Goal: Task Accomplishment & Management: Complete application form

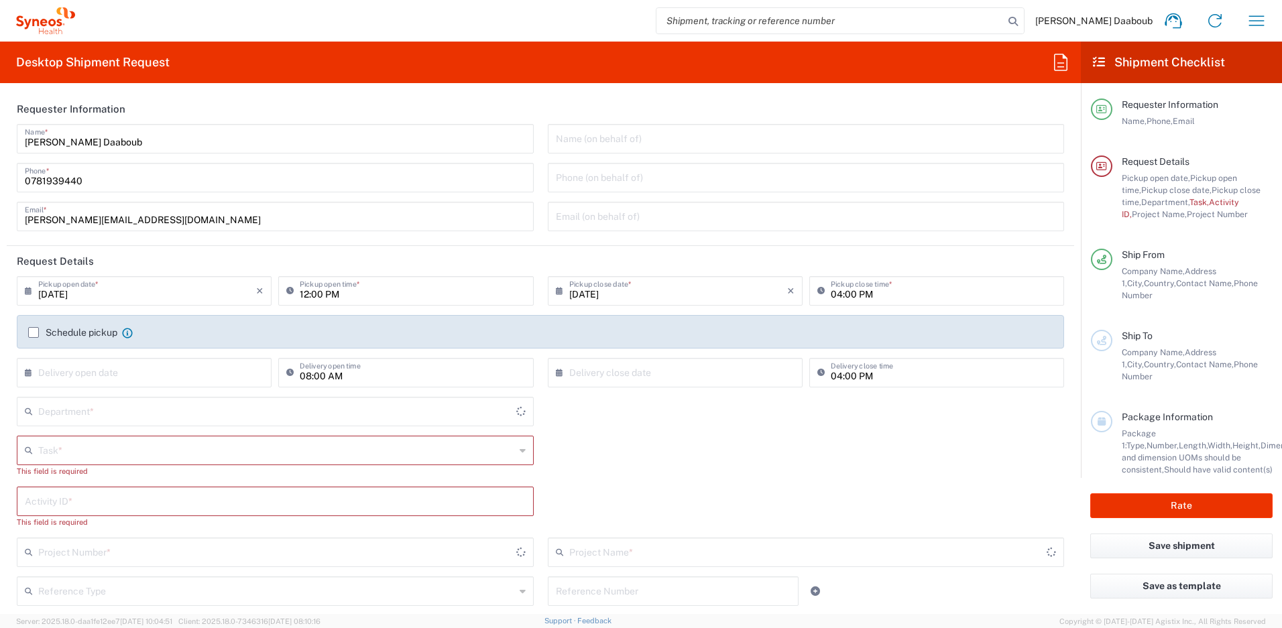
type input "4510"
type input "France"
click at [301, 292] on input "12:00 PM" at bounding box center [412, 289] width 225 height 23
type input "Syneos Health France SARL"
click at [86, 333] on label "Schedule pickup" at bounding box center [72, 332] width 89 height 11
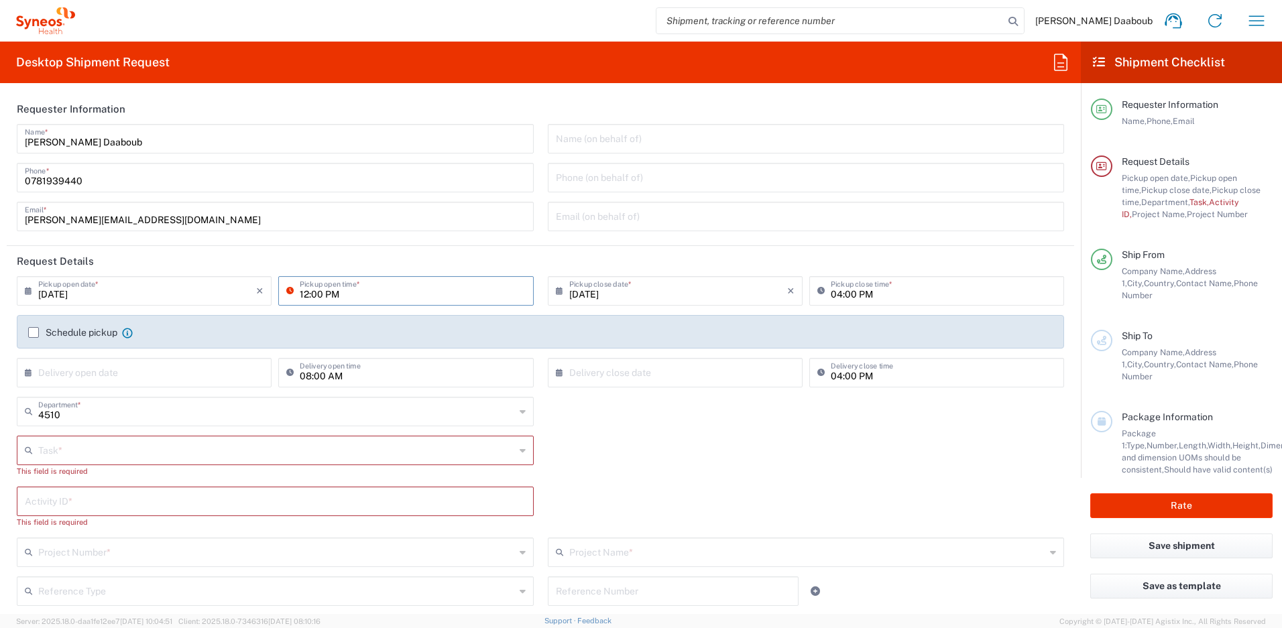
click at [34, 333] on input "Schedule pickup" at bounding box center [34, 333] width 0 height 0
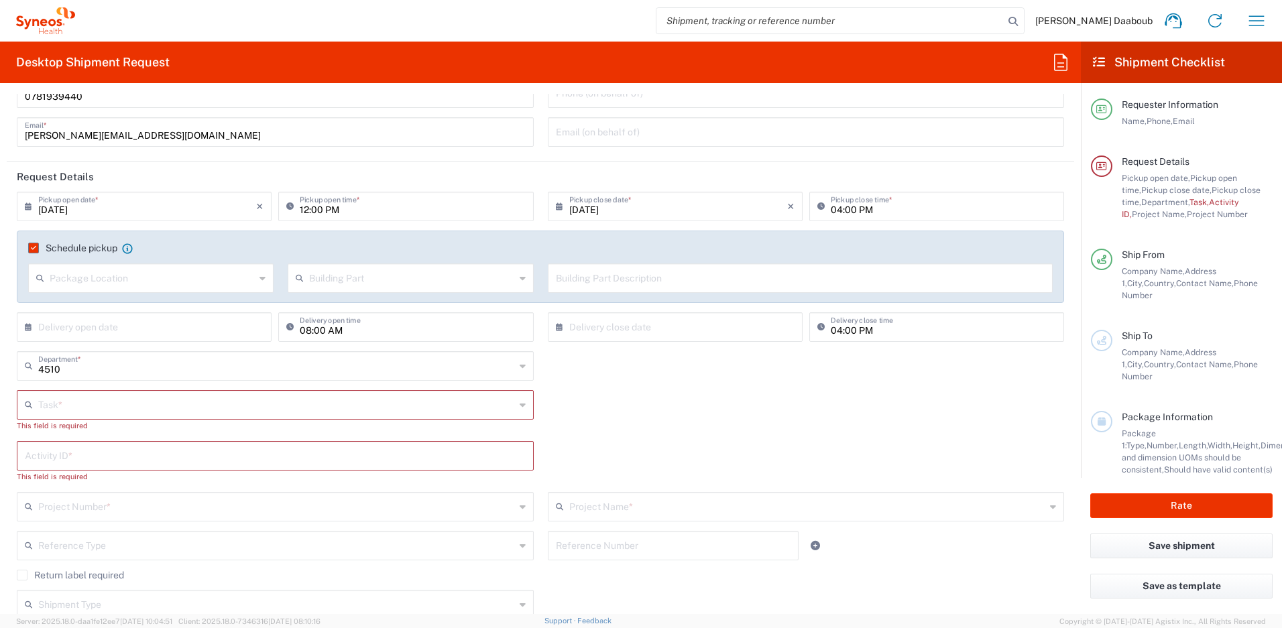
scroll to position [115, 0]
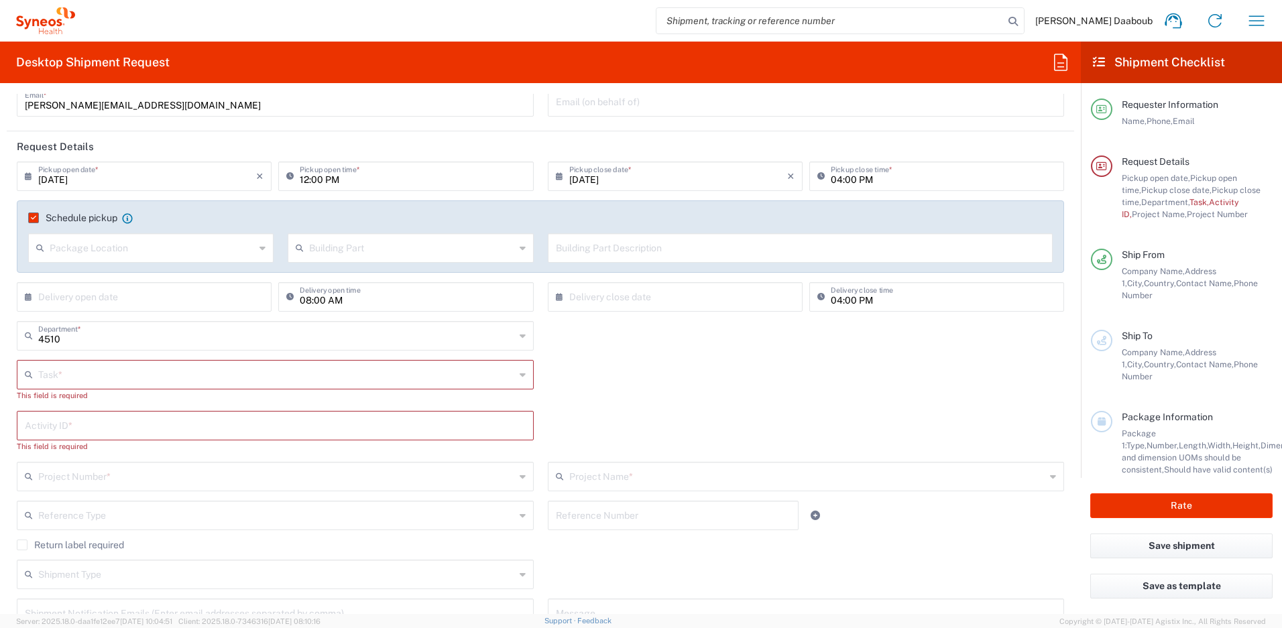
click at [77, 380] on input "text" at bounding box center [276, 373] width 477 height 23
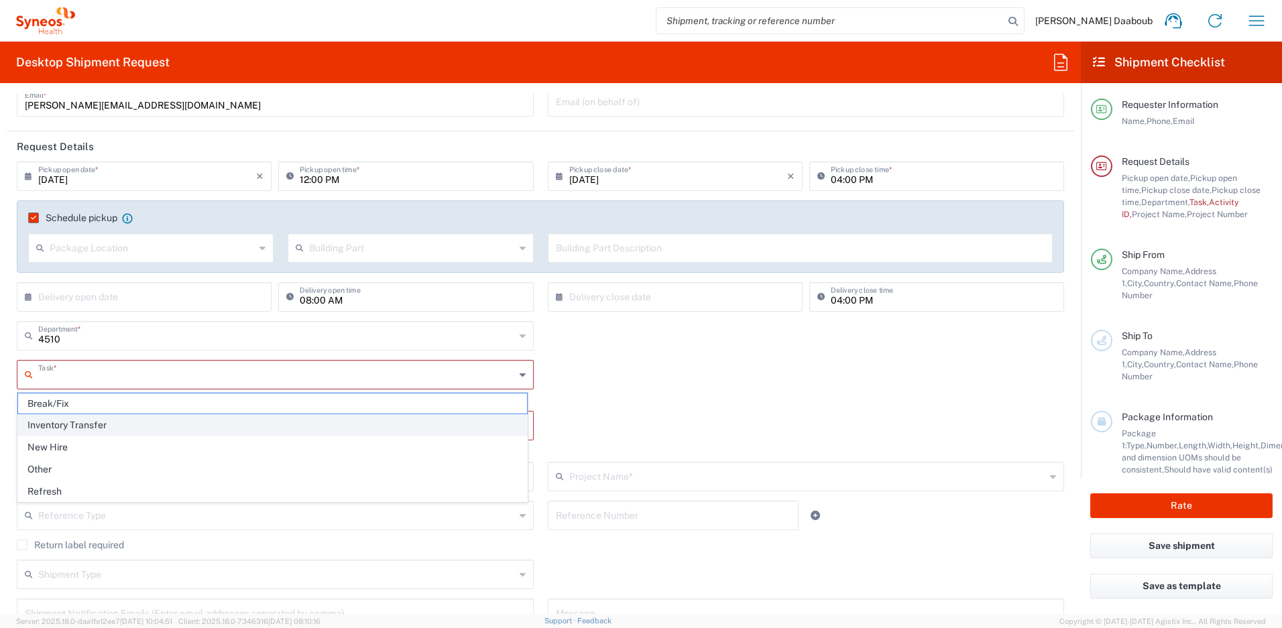
click at [75, 430] on span "Inventory Transfer" at bounding box center [272, 425] width 509 height 21
type input "Inventory Transfer"
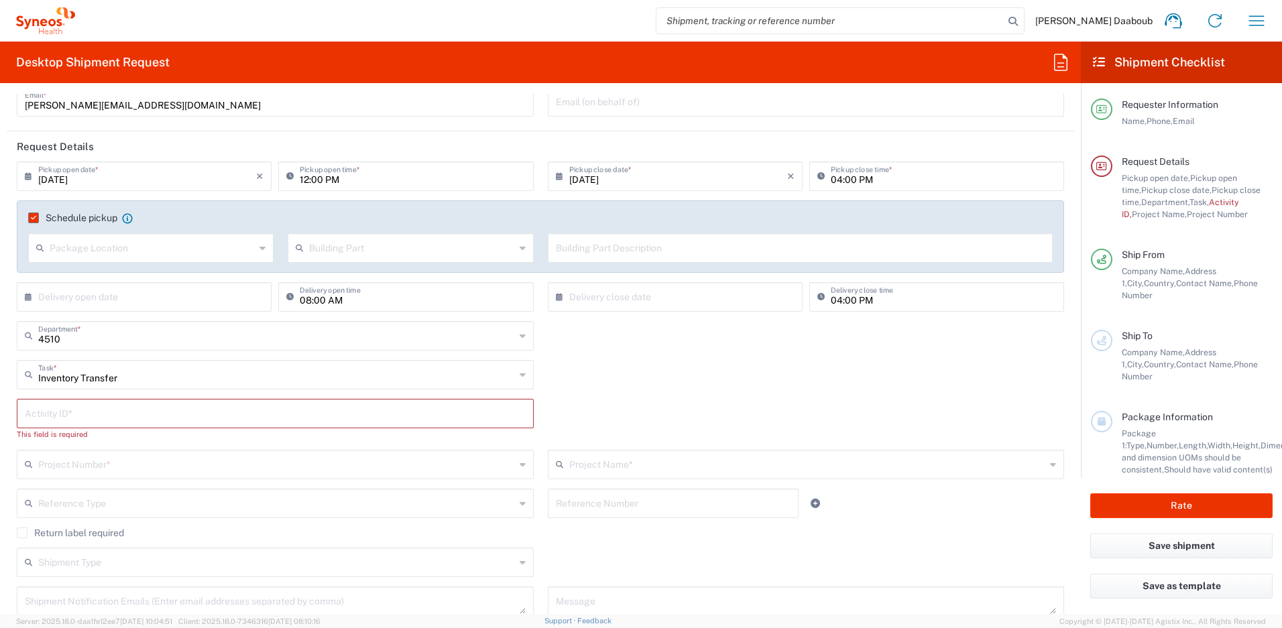
click at [75, 418] on input "text" at bounding box center [275, 412] width 501 height 23
type input "245096"
click at [114, 453] on input "text" at bounding box center [276, 451] width 477 height 23
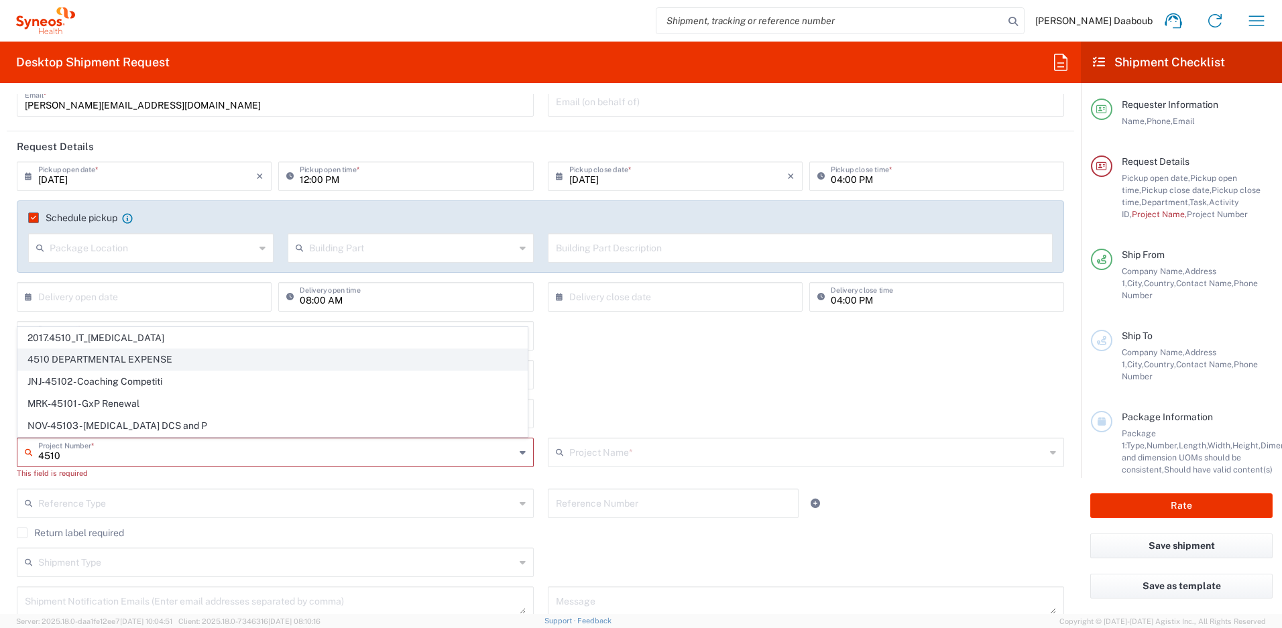
click at [75, 357] on span "4510 DEPARTMENTAL EXPENSE" at bounding box center [272, 359] width 509 height 21
type input "4510 DEPARTMENTAL EXPENSE"
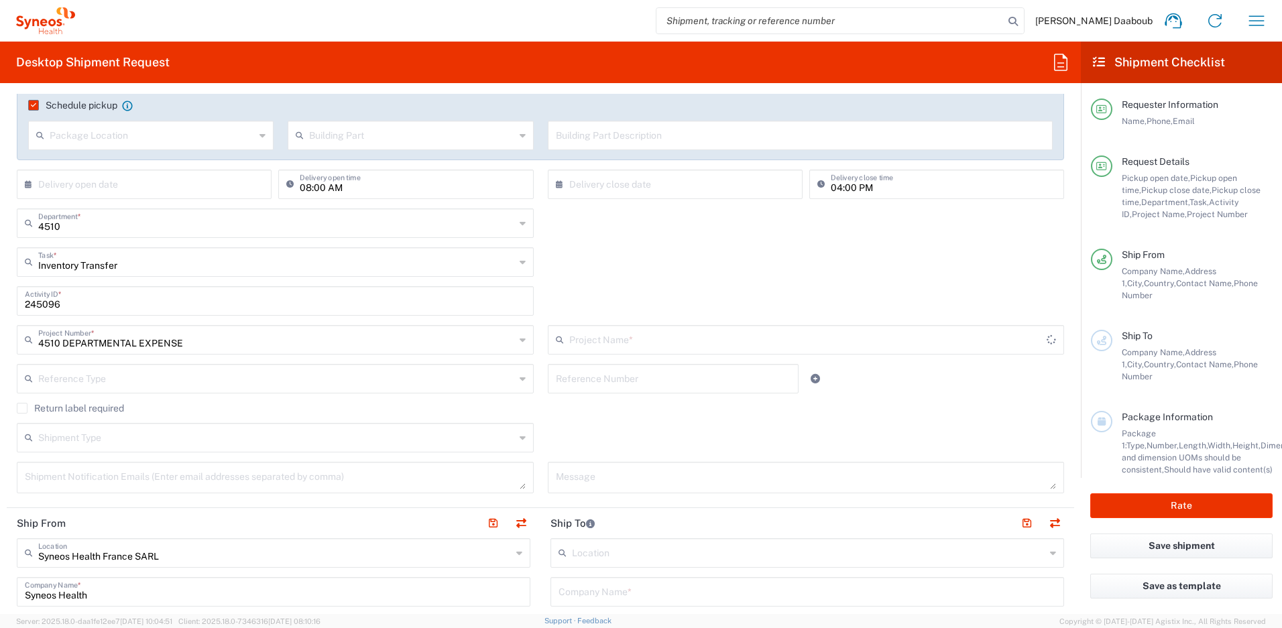
scroll to position [400, 0]
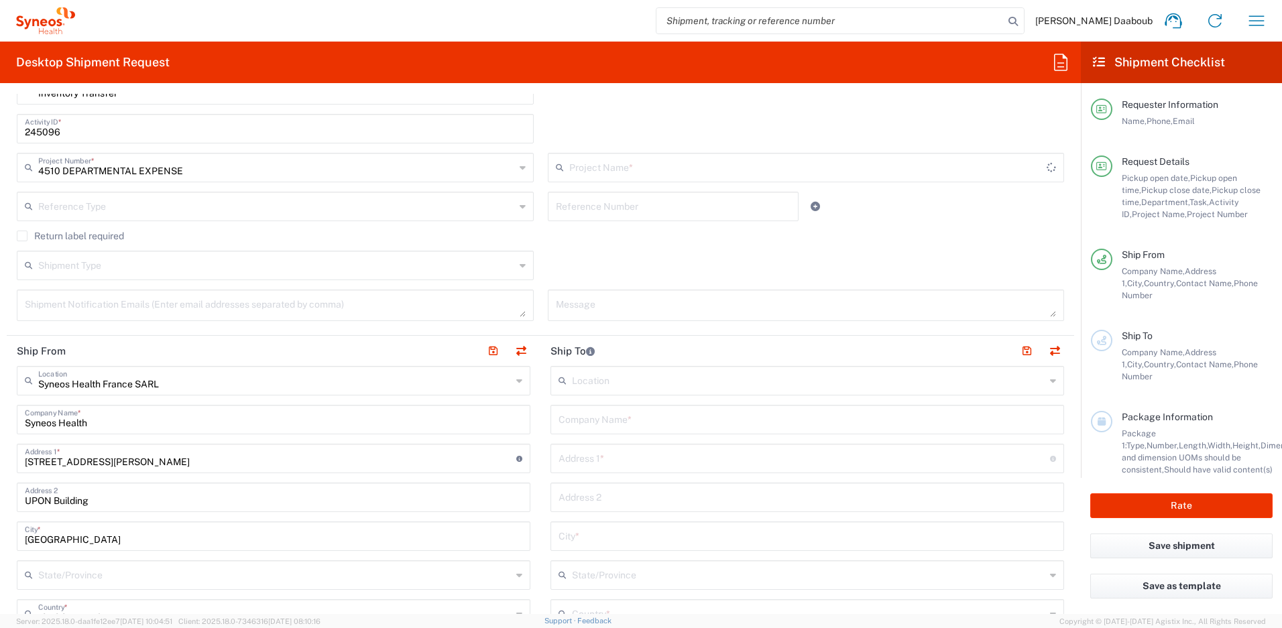
type input "4510 DEPARTMENTAL EXPENSE"
click at [597, 408] on input "text" at bounding box center [806, 418] width 497 height 23
paste input "Isabelle Joalland"
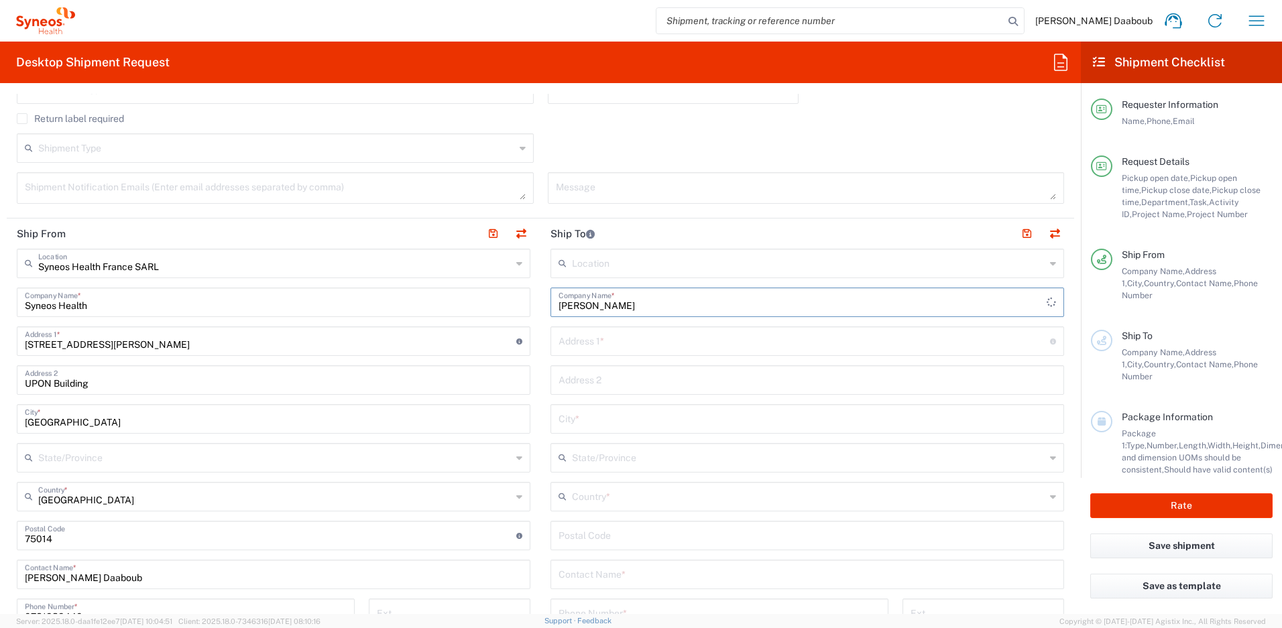
scroll to position [652, 0]
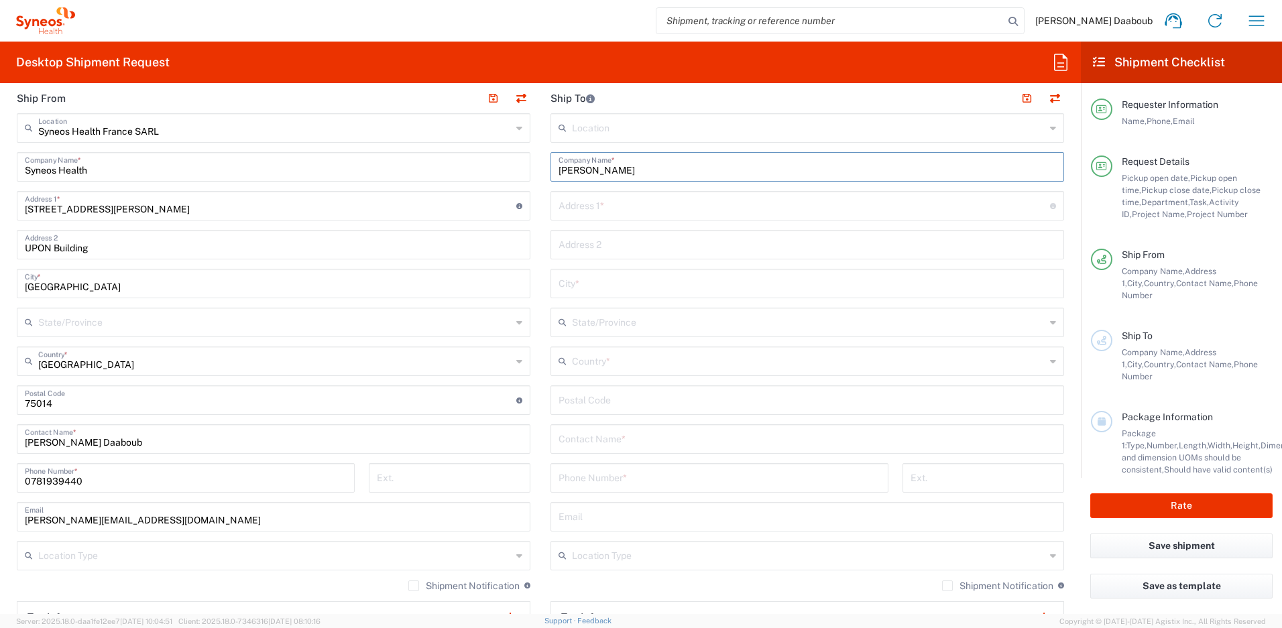
type input "Isabelle Joalland"
click at [618, 433] on input "text" at bounding box center [806, 437] width 497 height 23
paste input "Isabelle Joalland"
type input "Isabelle Joalland"
click at [583, 205] on input "text" at bounding box center [803, 204] width 491 height 23
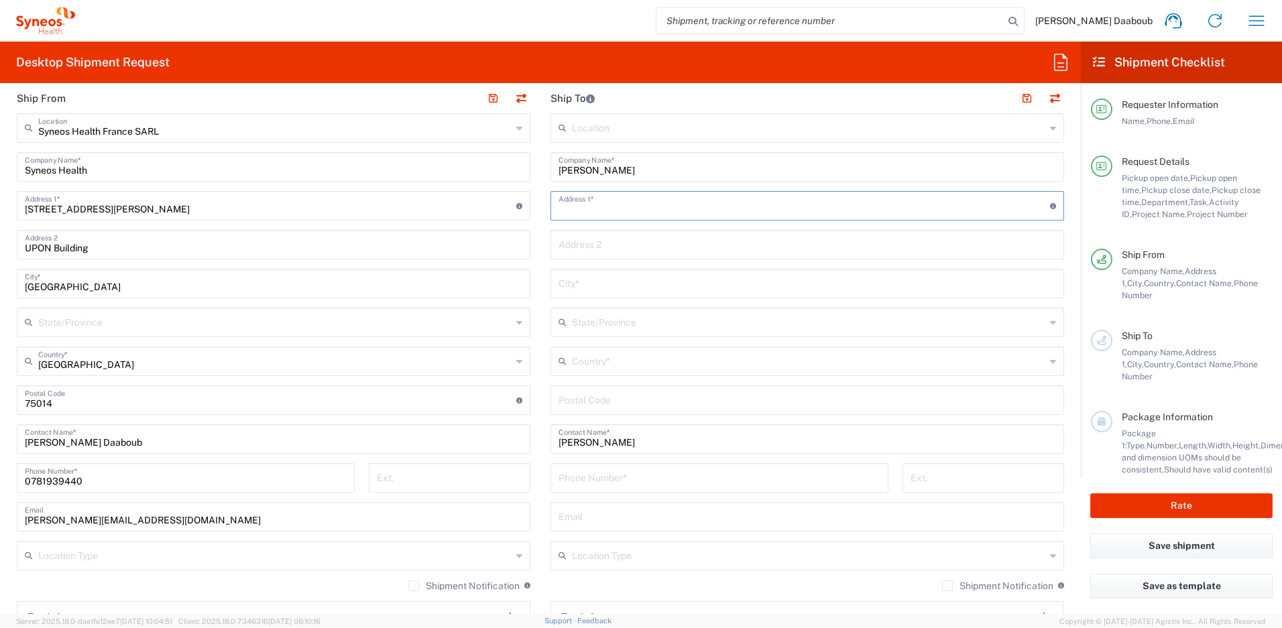
paste input "53 rue de la girolle"
type input "53 rue de la girolle"
click at [612, 288] on input "text" at bounding box center [806, 282] width 497 height 23
paste input "BRUZ"
type input "BRUZ"
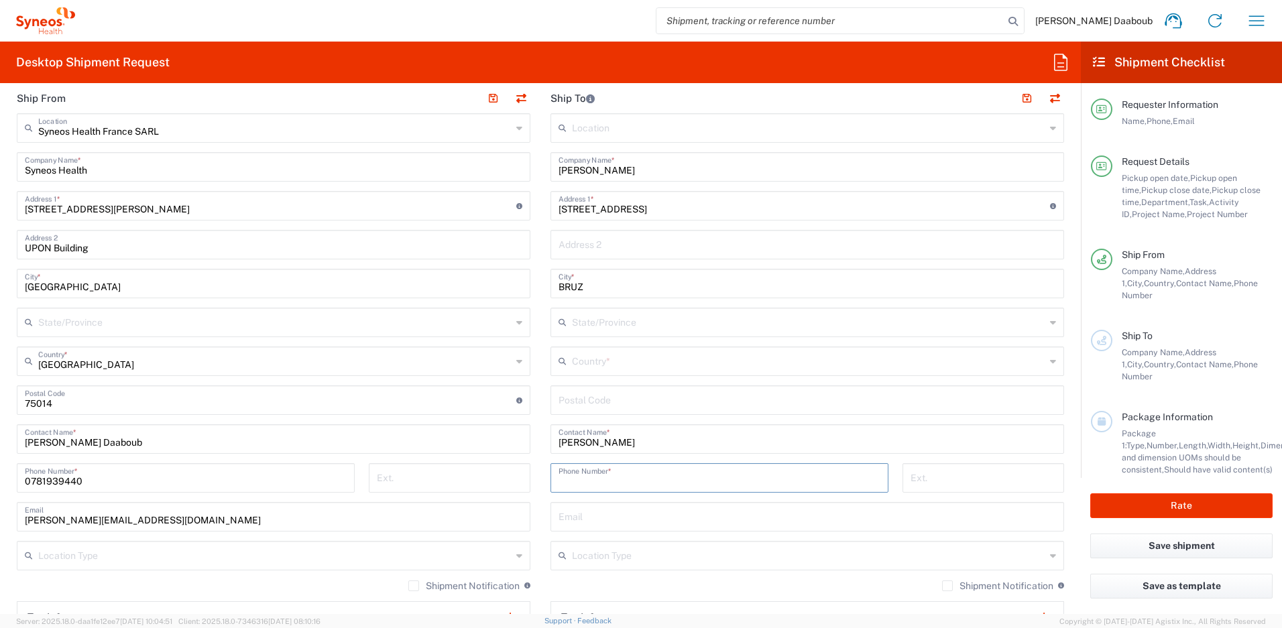
click at [618, 485] on input "tel" at bounding box center [719, 476] width 322 height 23
paste input "06 85 18 02 66"
type input "06 85 18 02 66"
click at [628, 520] on input "text" at bounding box center [806, 515] width 497 height 23
paste input "isabelle.joalland@syneoshealth.com"
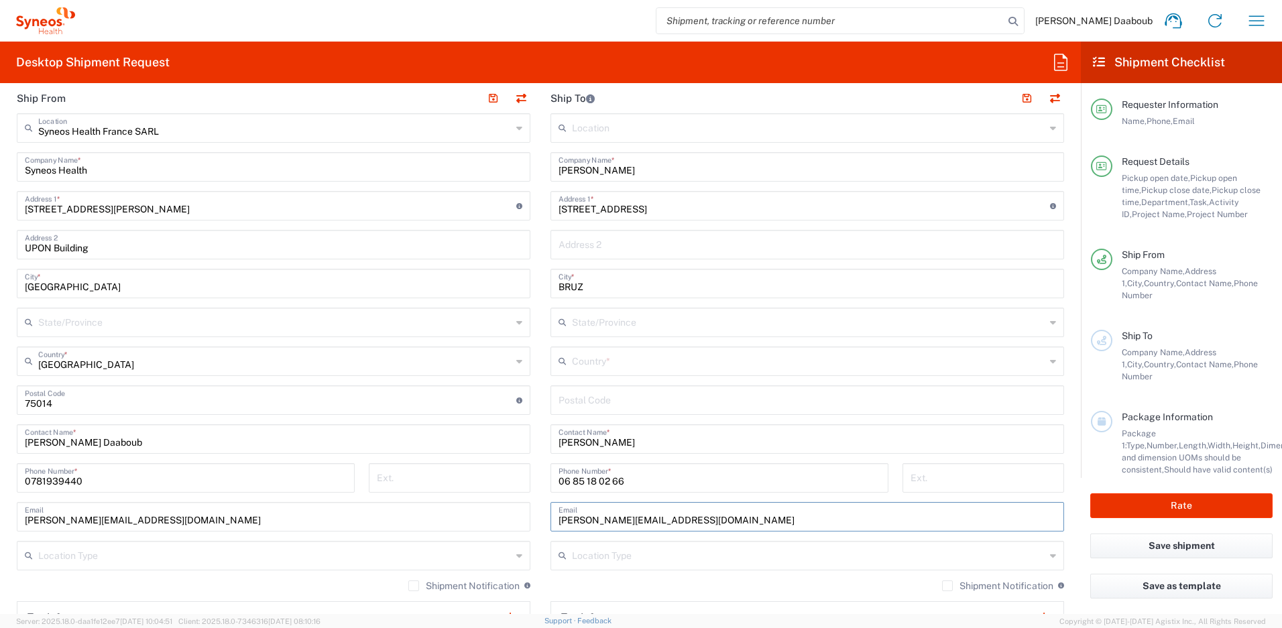
type input "isabelle.joalland@syneoshealth.com"
click at [619, 359] on input "text" at bounding box center [808, 360] width 473 height 23
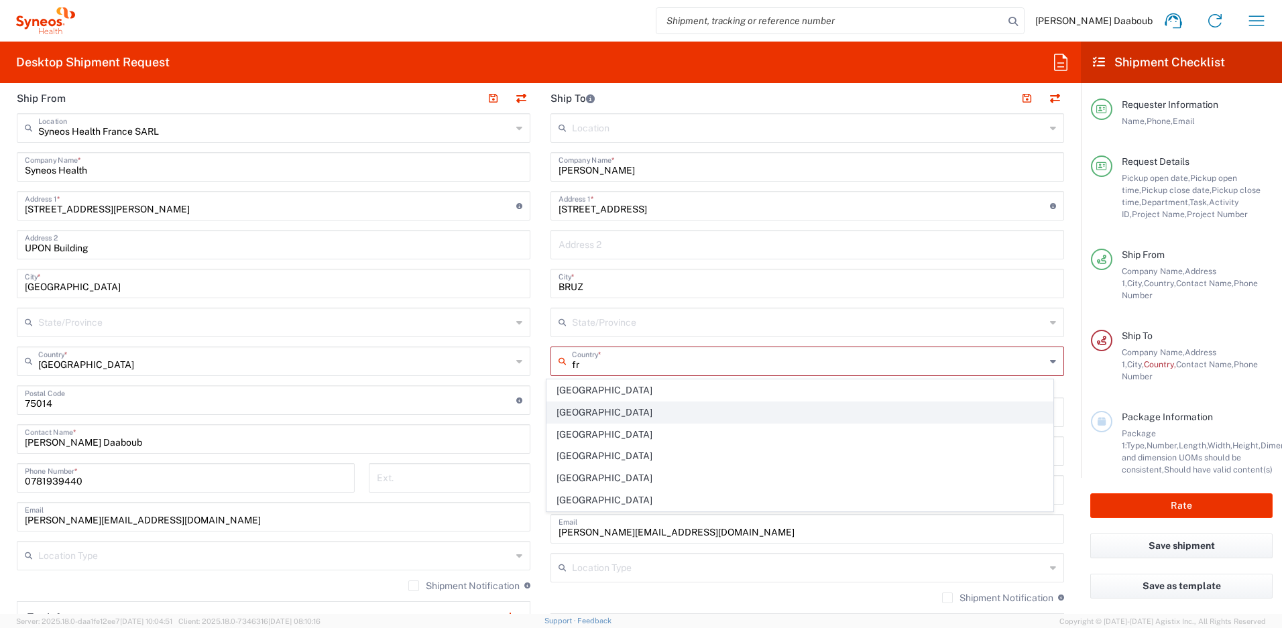
click at [562, 407] on span "France" at bounding box center [800, 412] width 506 height 21
type input "France"
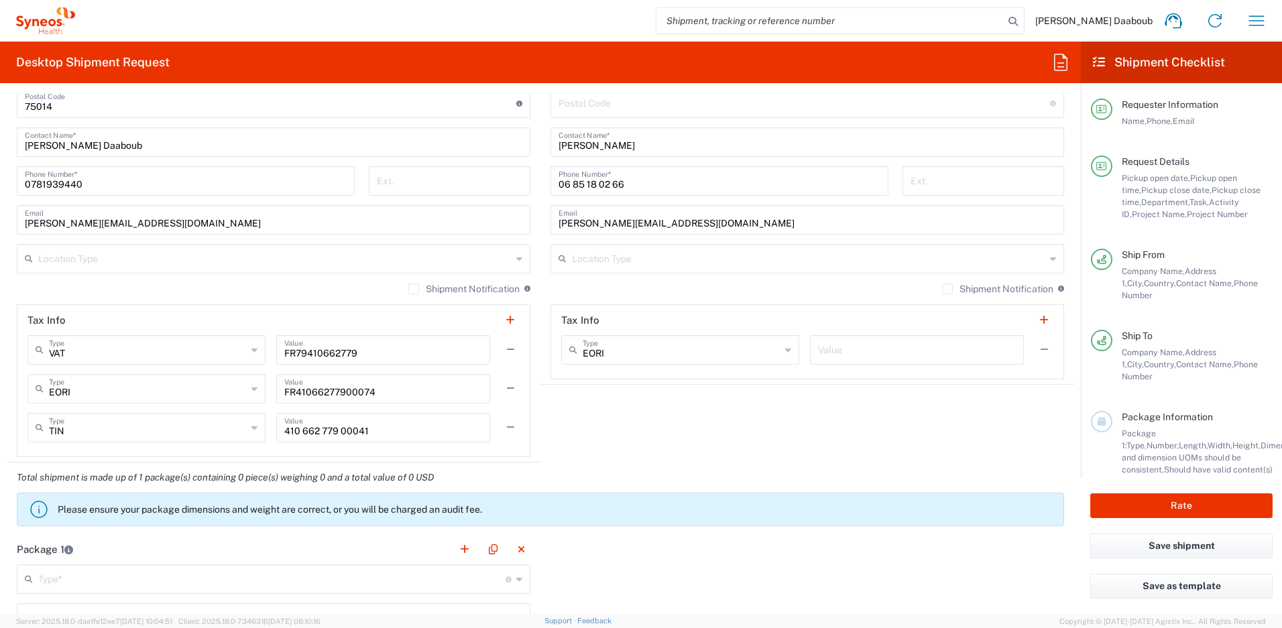
scroll to position [1144, 0]
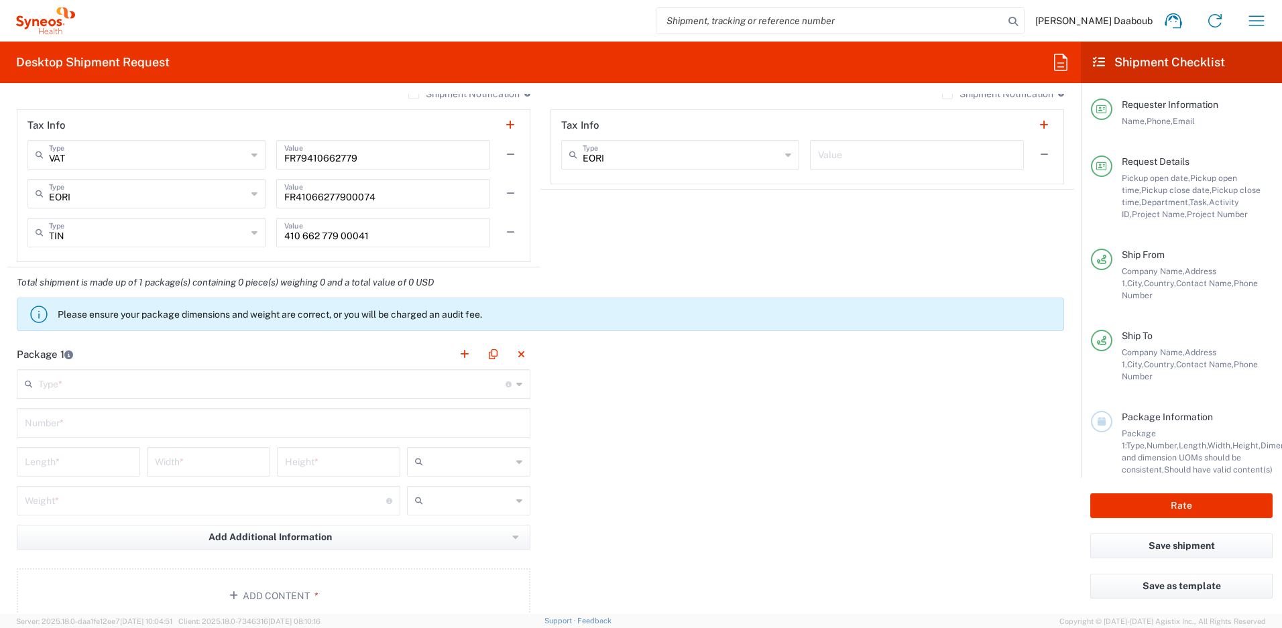
click at [123, 377] on input "text" at bounding box center [271, 382] width 467 height 23
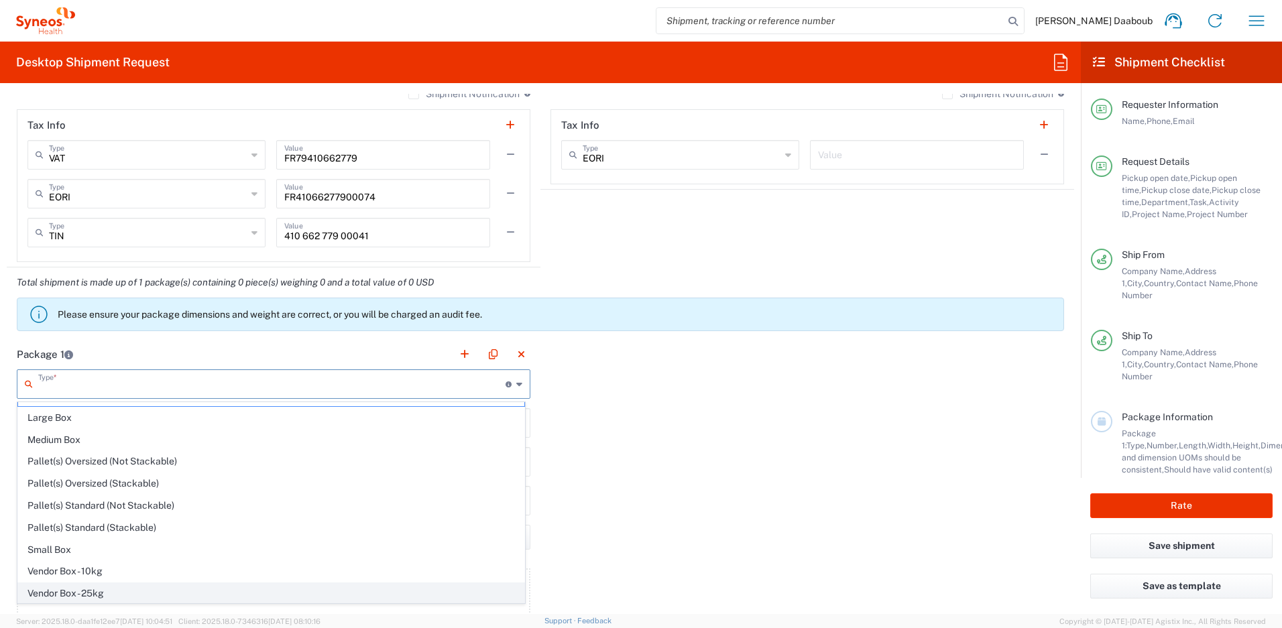
scroll to position [41, 0]
click at [78, 583] on span "Your Packaging" at bounding box center [271, 592] width 506 height 21
type input "Your Packaging"
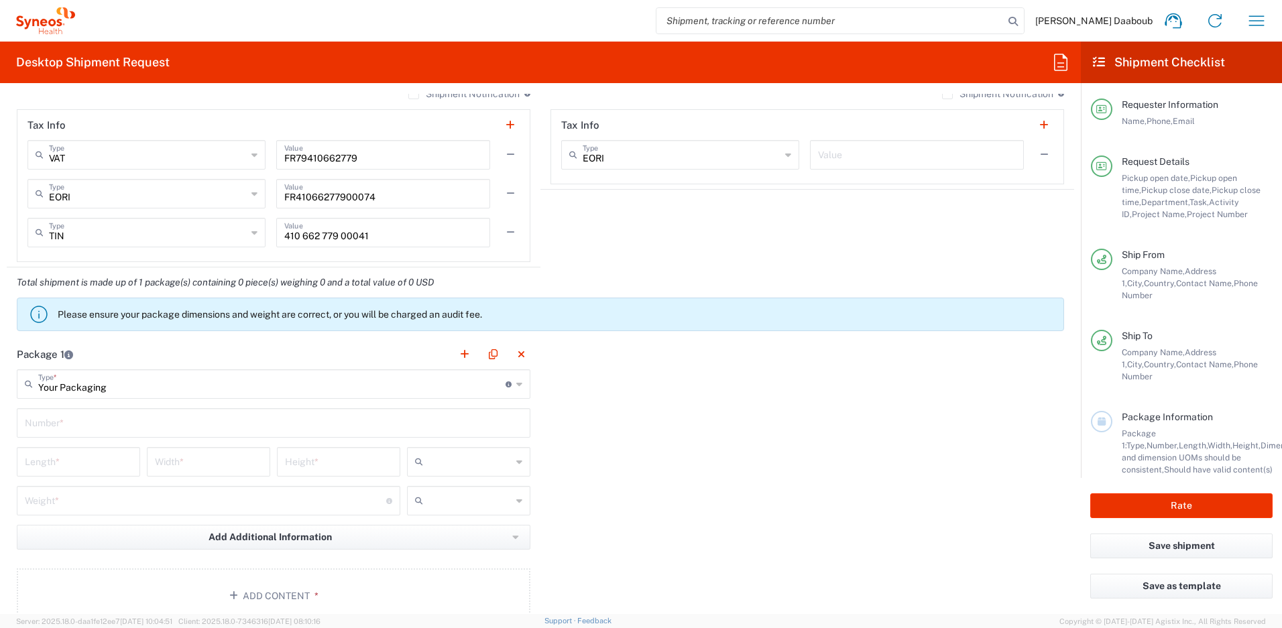
click at [85, 434] on div "Number *" at bounding box center [274, 422] width 514 height 29
type input "1"
click at [446, 460] on input "text" at bounding box center [469, 461] width 83 height 21
click at [438, 491] on span "cm" at bounding box center [463, 491] width 119 height 21
type input "cm"
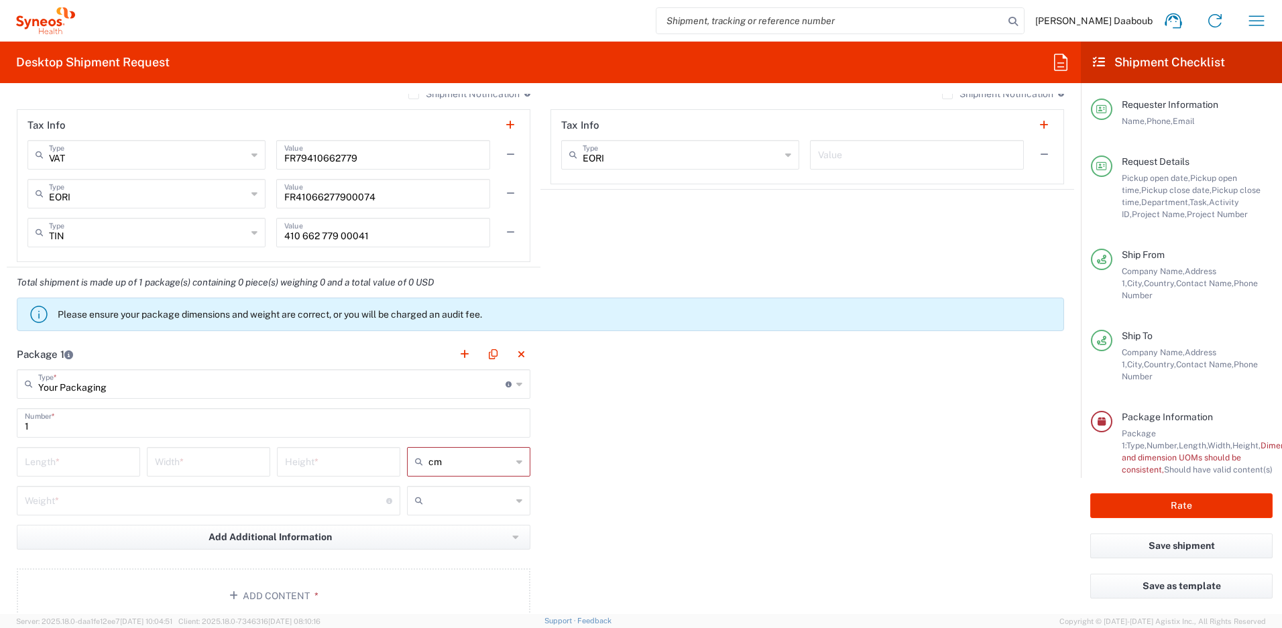
click at [440, 502] on input "text" at bounding box center [469, 500] width 83 height 21
click at [439, 536] on span "kgs" at bounding box center [463, 530] width 119 height 21
type input "kgs"
click at [92, 464] on input "number" at bounding box center [78, 460] width 107 height 23
type input "50"
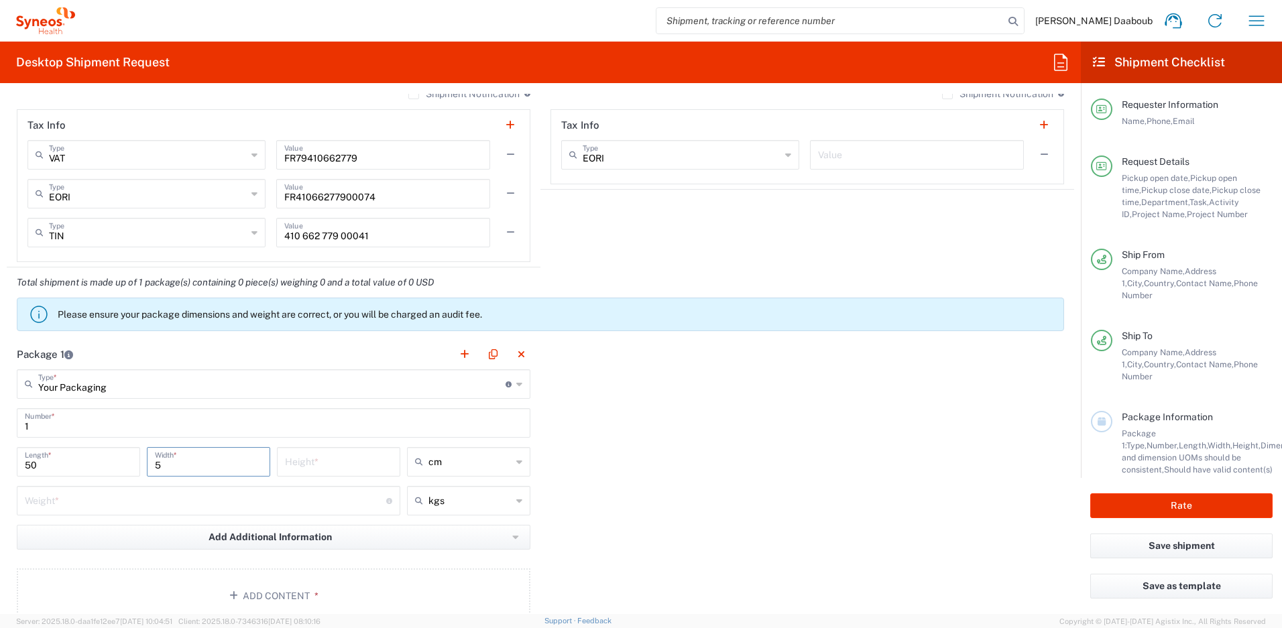
type input "5"
type input "10"
click at [109, 497] on input "number" at bounding box center [205, 499] width 361 height 23
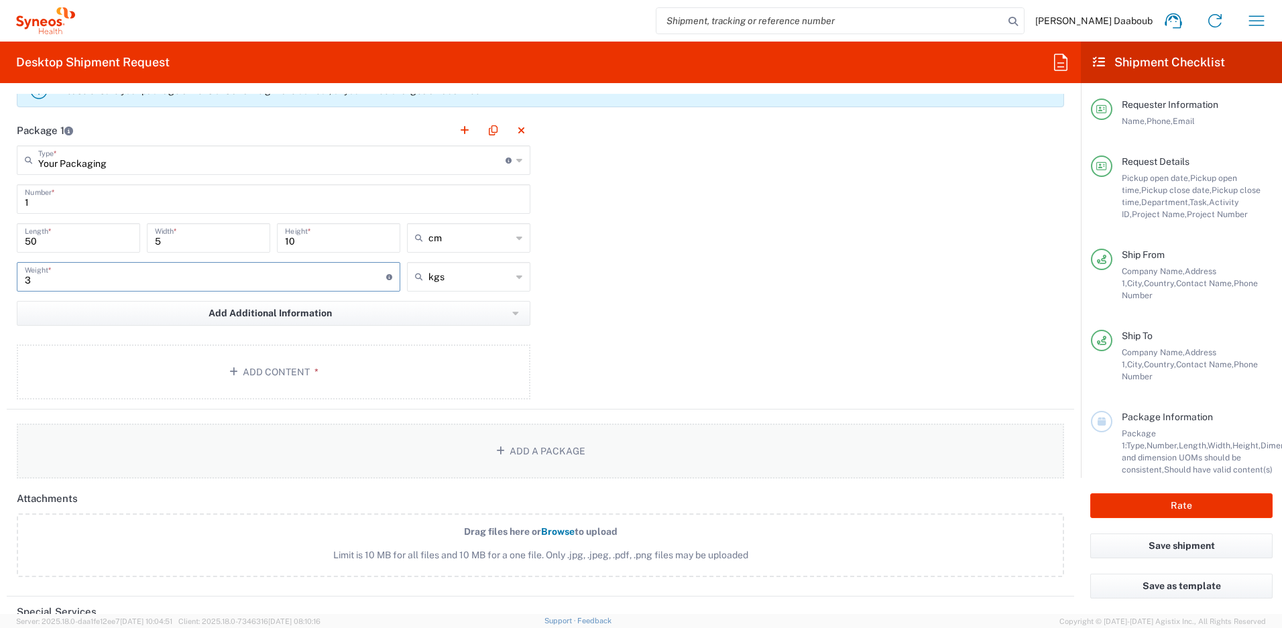
scroll to position [1418, 0]
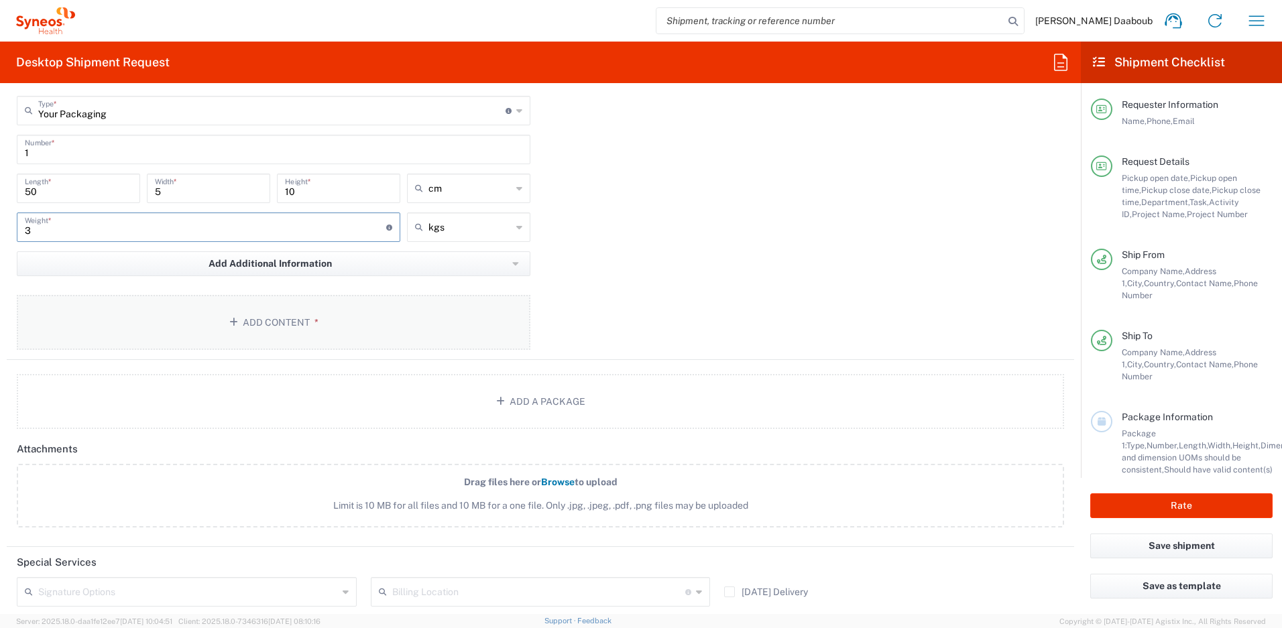
type input "3"
click at [278, 326] on button "Add Content *" at bounding box center [274, 322] width 514 height 55
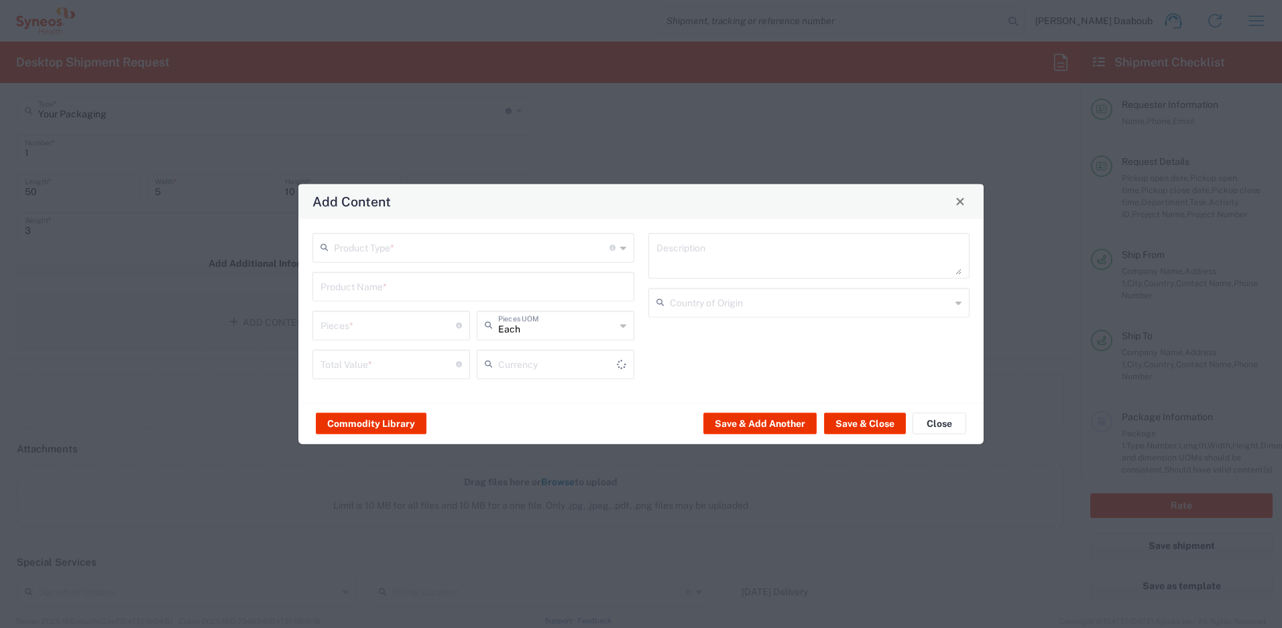
type input "US Dollar"
click at [940, 424] on button "Close" at bounding box center [939, 423] width 54 height 21
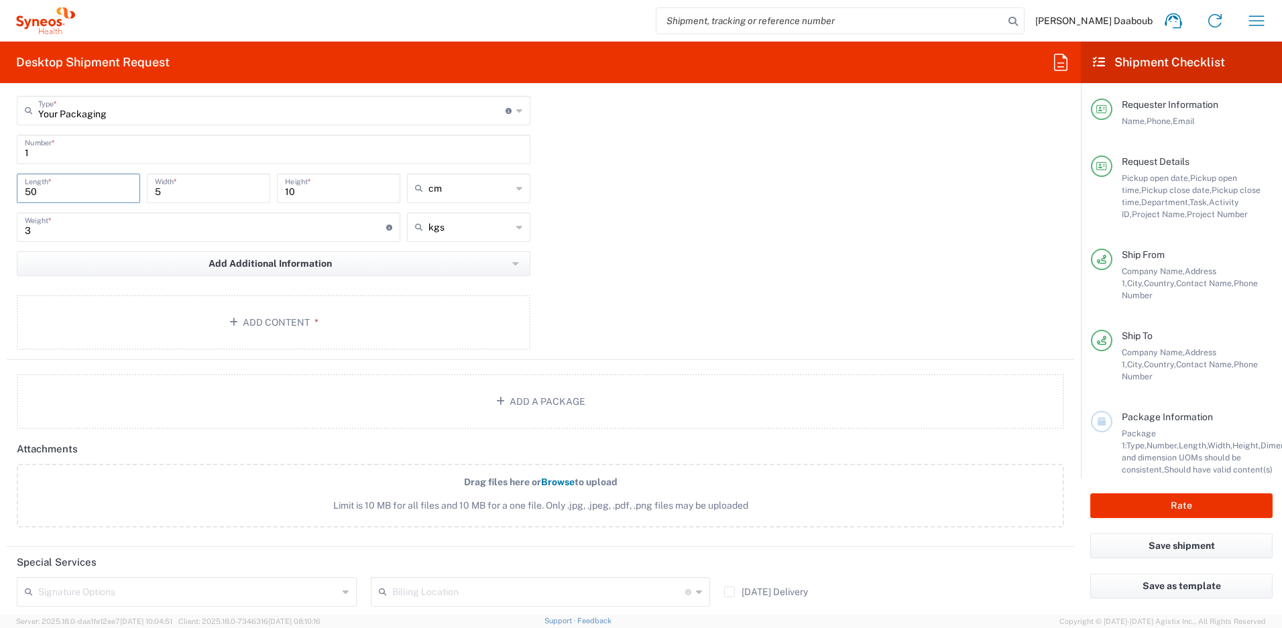
click at [100, 194] on input "50" at bounding box center [78, 187] width 107 height 23
type input "5"
click at [309, 193] on input "10" at bounding box center [338, 187] width 107 height 23
click at [308, 189] on input "10" at bounding box center [338, 187] width 107 height 23
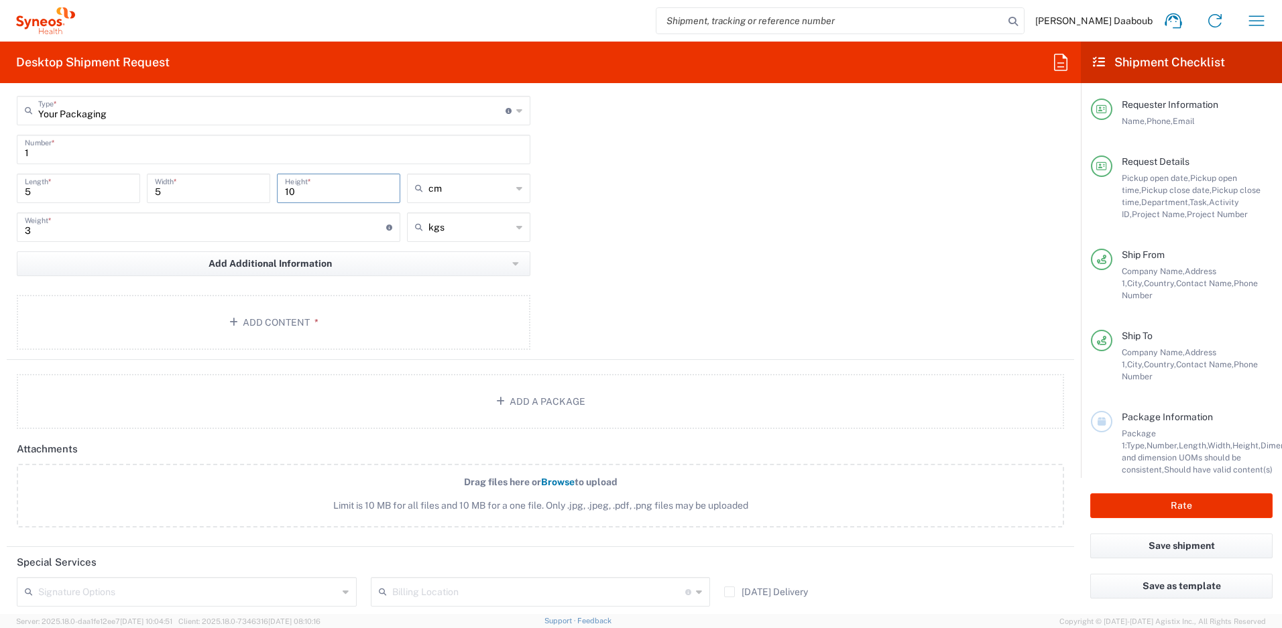
click at [308, 189] on input "10" at bounding box center [338, 187] width 107 height 23
type input "5"
click at [93, 223] on input "3" at bounding box center [205, 226] width 361 height 23
type input "1"
click at [232, 353] on main "Your Packaging Type * Material used to package goods Envelope Large Box Medium …" at bounding box center [274, 225] width 534 height 259
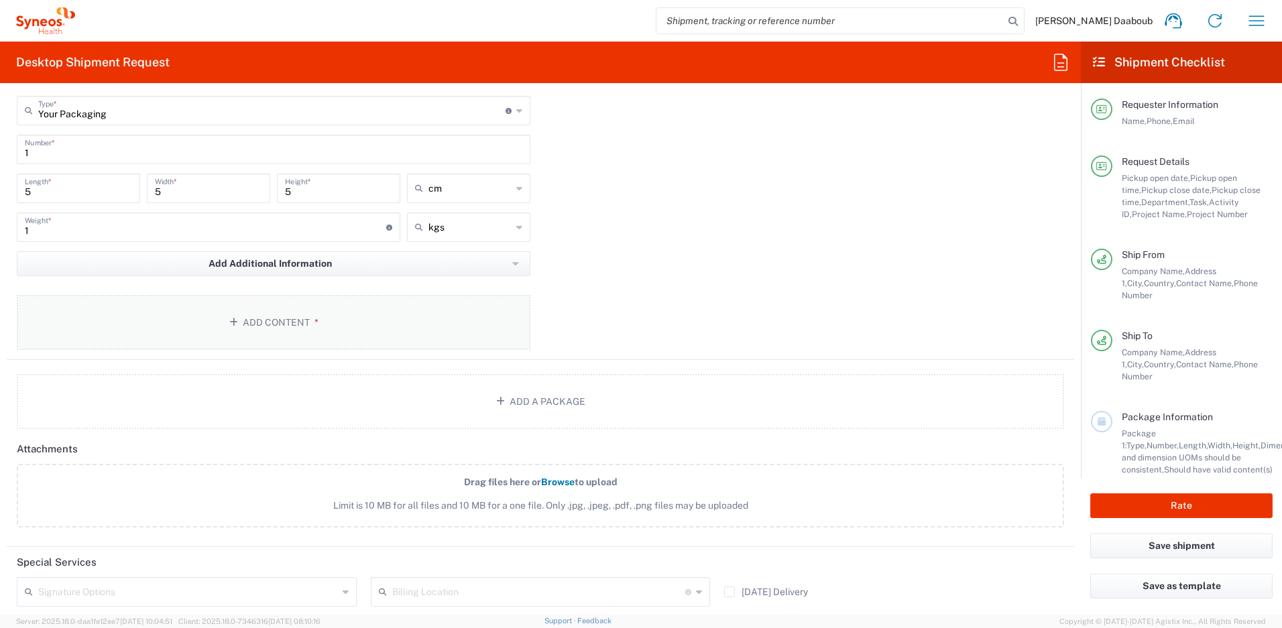
click at [261, 333] on button "Add Content *" at bounding box center [274, 322] width 514 height 55
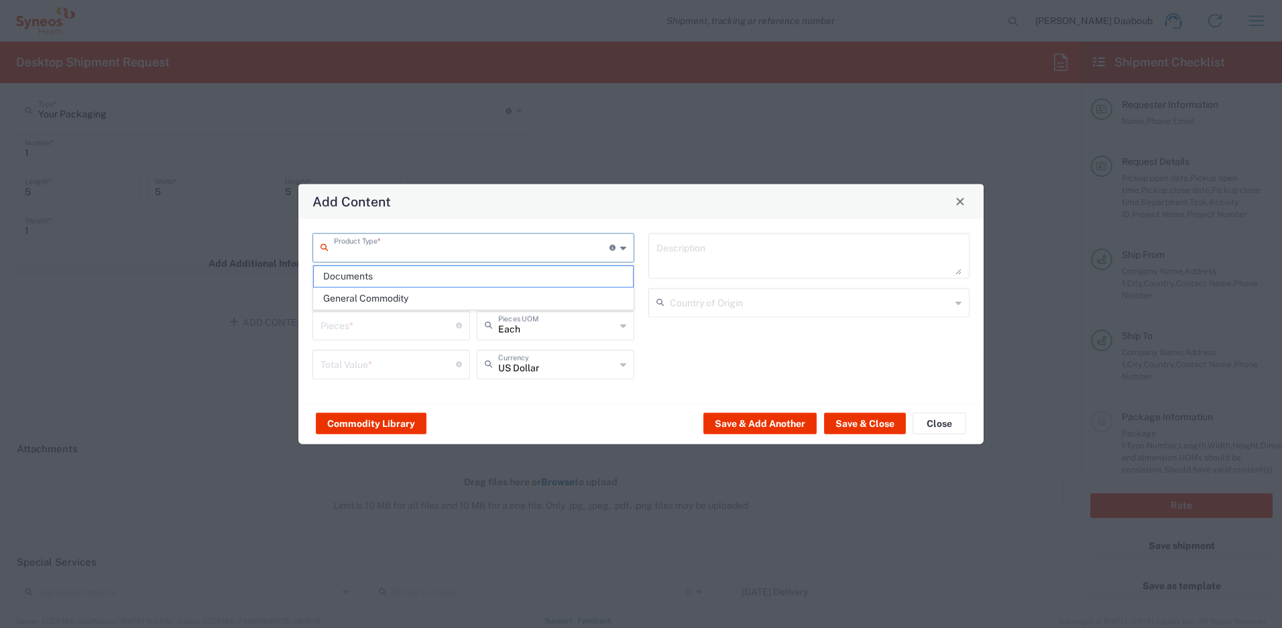
click at [367, 244] on input "text" at bounding box center [472, 246] width 276 height 23
click at [361, 314] on input "number" at bounding box center [387, 323] width 135 height 23
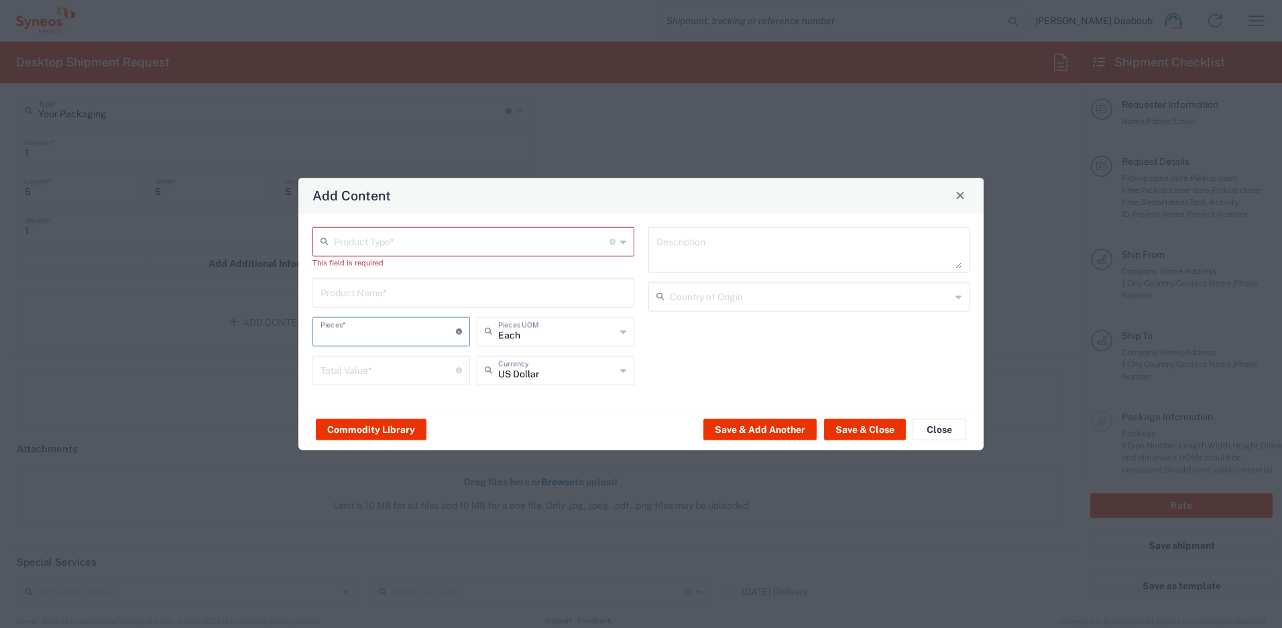
click at [364, 303] on div "Product Type * Document: Paper document generated internally by Syneos, a clien…" at bounding box center [474, 311] width 336 height 168
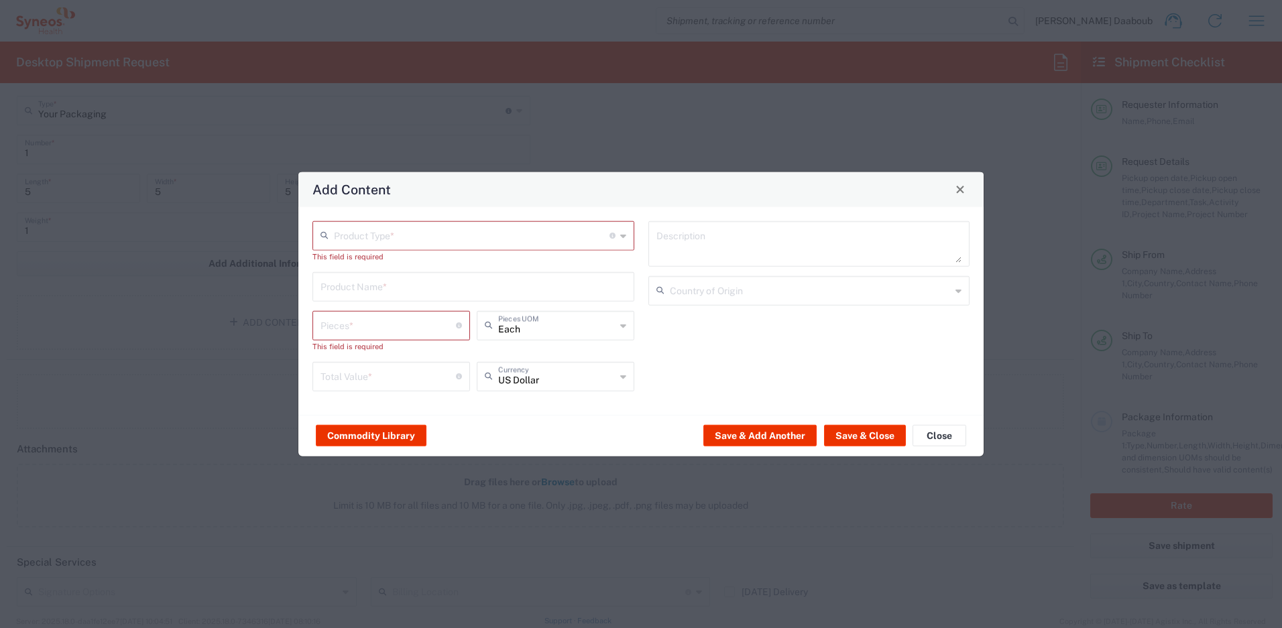
click at [361, 238] on input "text" at bounding box center [472, 234] width 276 height 23
click at [363, 282] on span "General Commodity" at bounding box center [473, 286] width 319 height 21
type input "General Commodity"
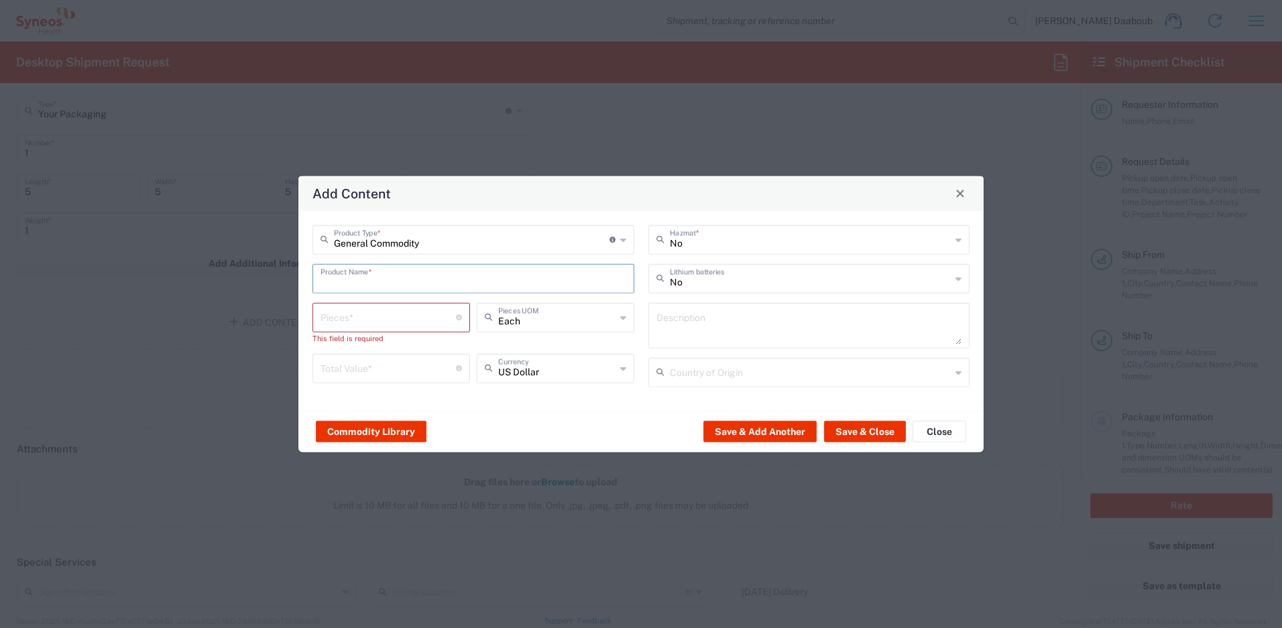
click at [362, 275] on input "text" at bounding box center [473, 276] width 306 height 23
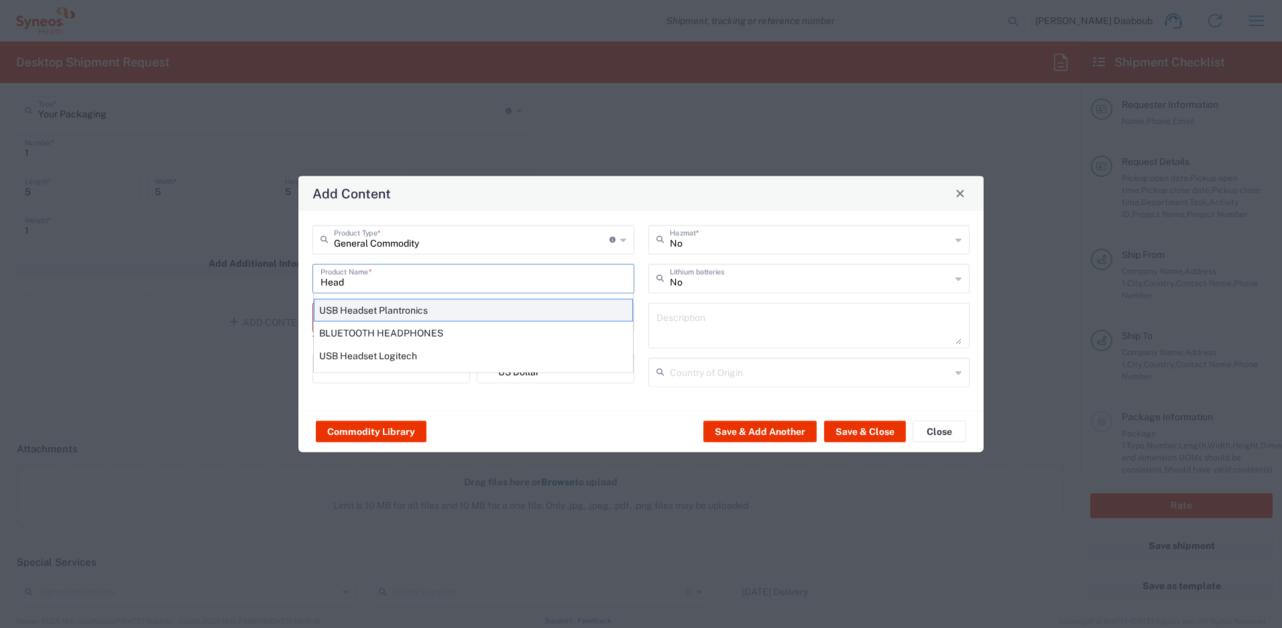
click at [352, 310] on div "USB Headset Plantronics" at bounding box center [473, 309] width 319 height 23
type input "USB Headset Plantronics"
type input "1"
type textarea "USB Headset"
type input "China"
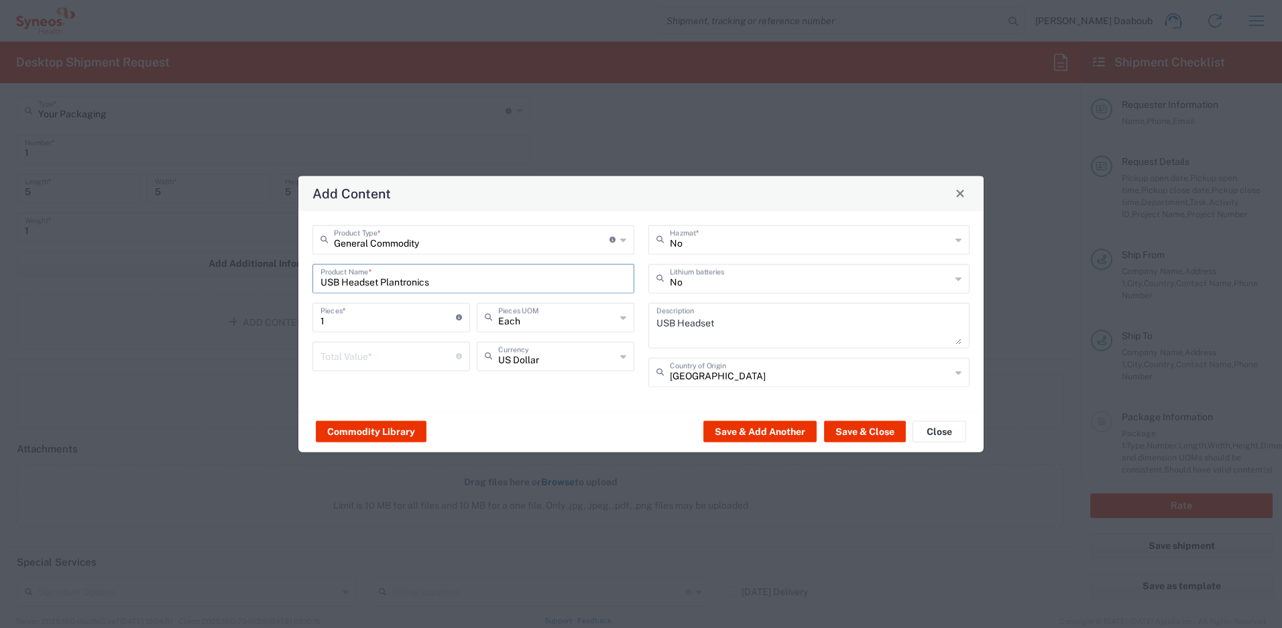
click at [363, 359] on input "number" at bounding box center [387, 354] width 135 height 23
type input "1"
type input "30"
click at [882, 427] on button "Save & Close" at bounding box center [865, 431] width 82 height 21
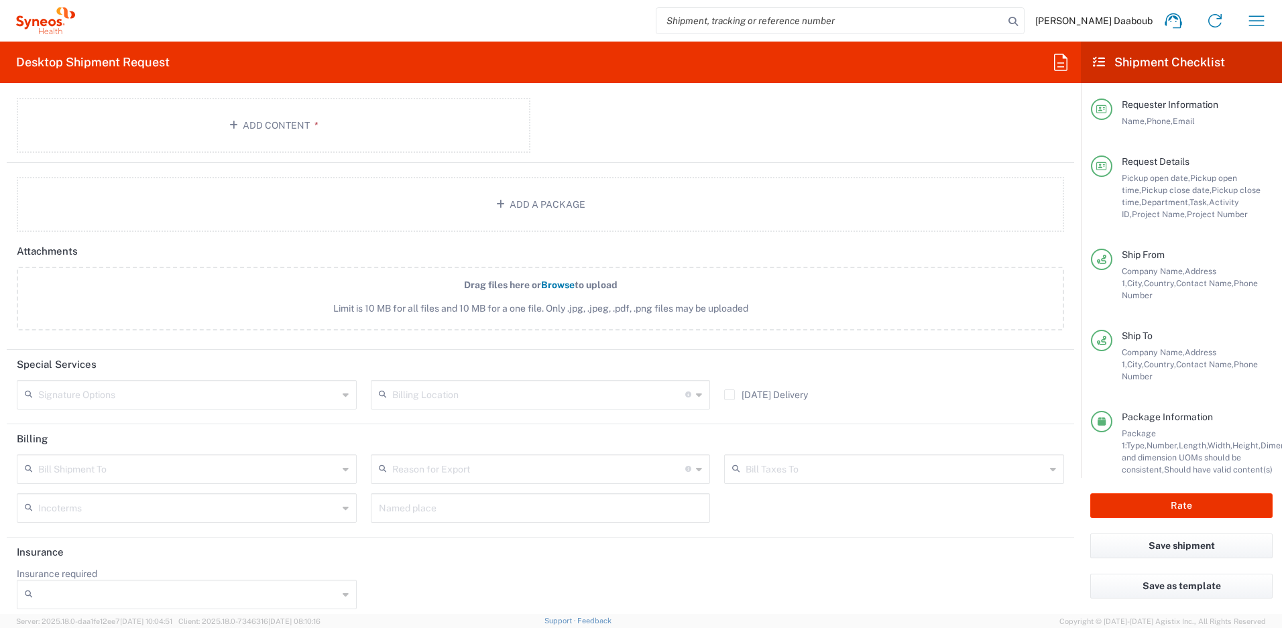
scroll to position [1704, 0]
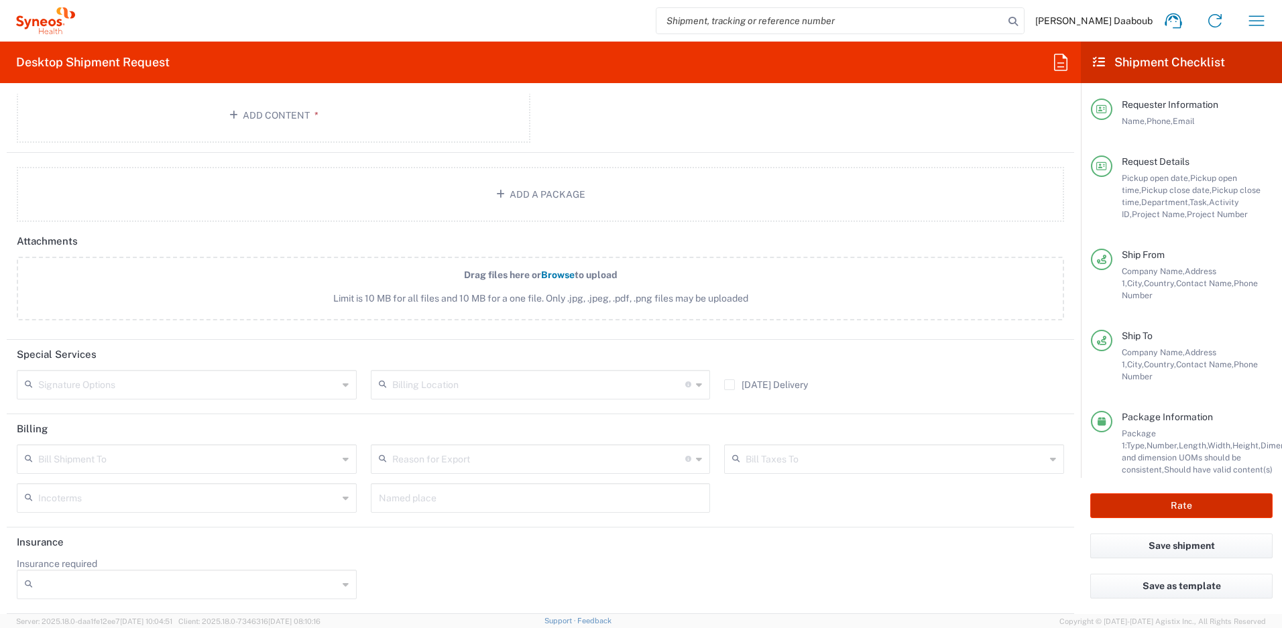
click at [1123, 505] on button "Rate" at bounding box center [1181, 505] width 182 height 25
type input "4510 DEPARTMENTAL EXPENSE"
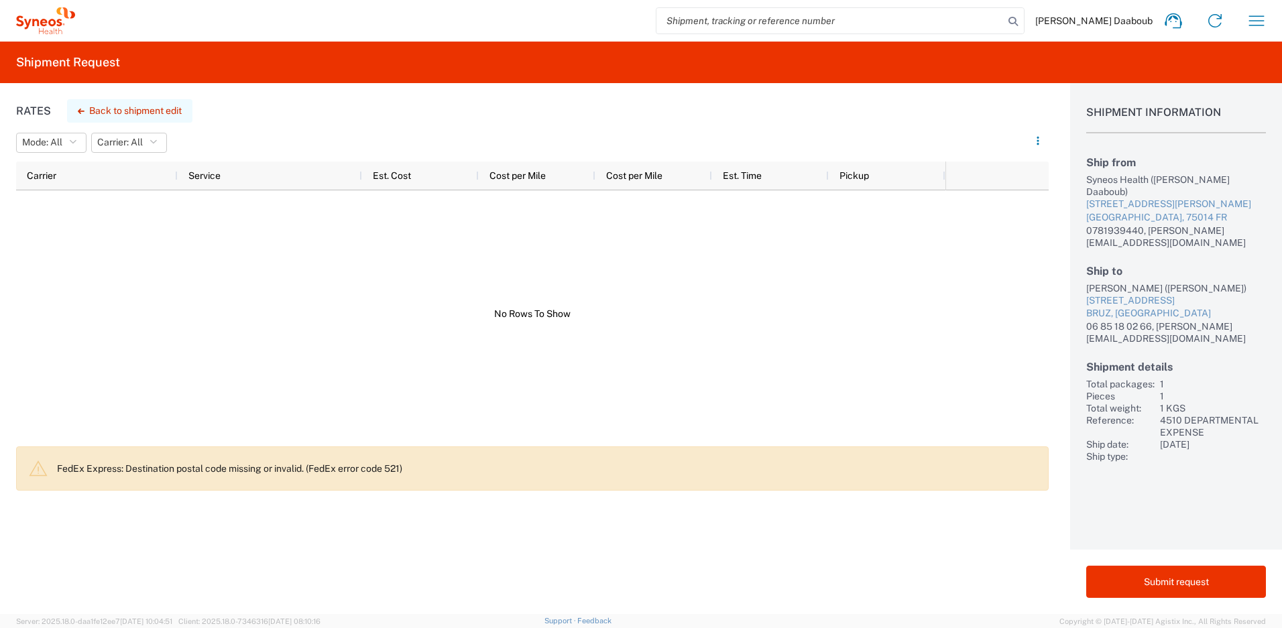
click at [107, 119] on button "Back to shipment edit" at bounding box center [129, 110] width 125 height 23
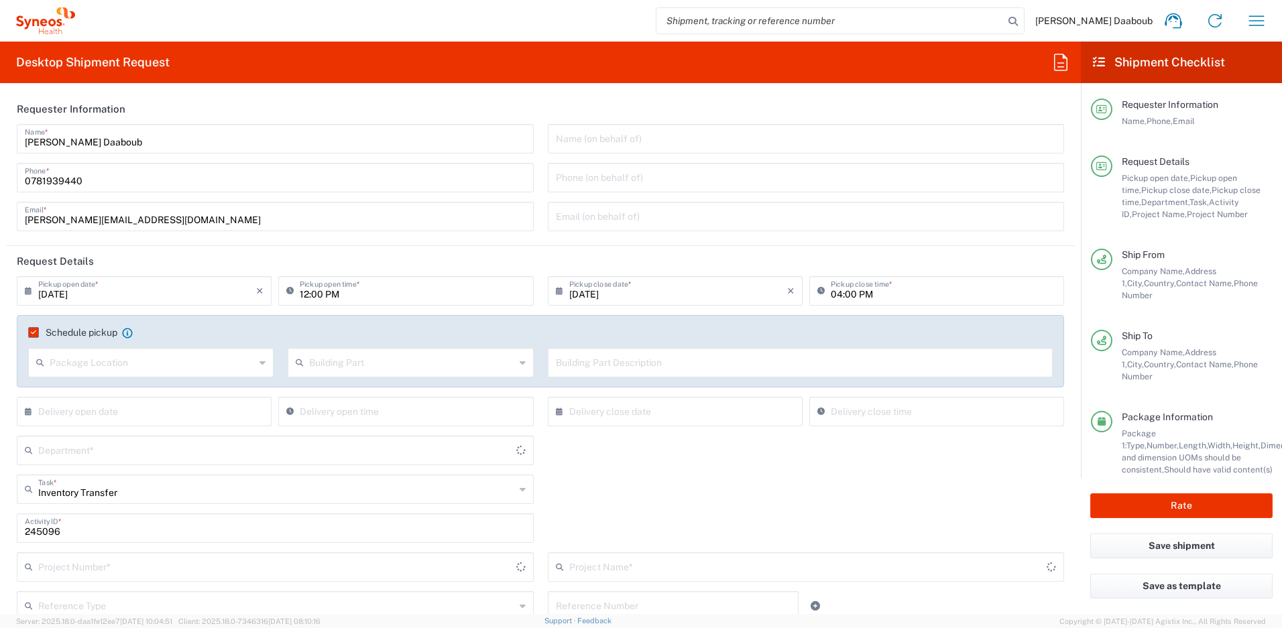
type input "Your Packaging"
type input "4510 DEPARTMENTAL EXPENSE"
type input "4510"
type input "4510 DEPARTMENTAL EXPENSE"
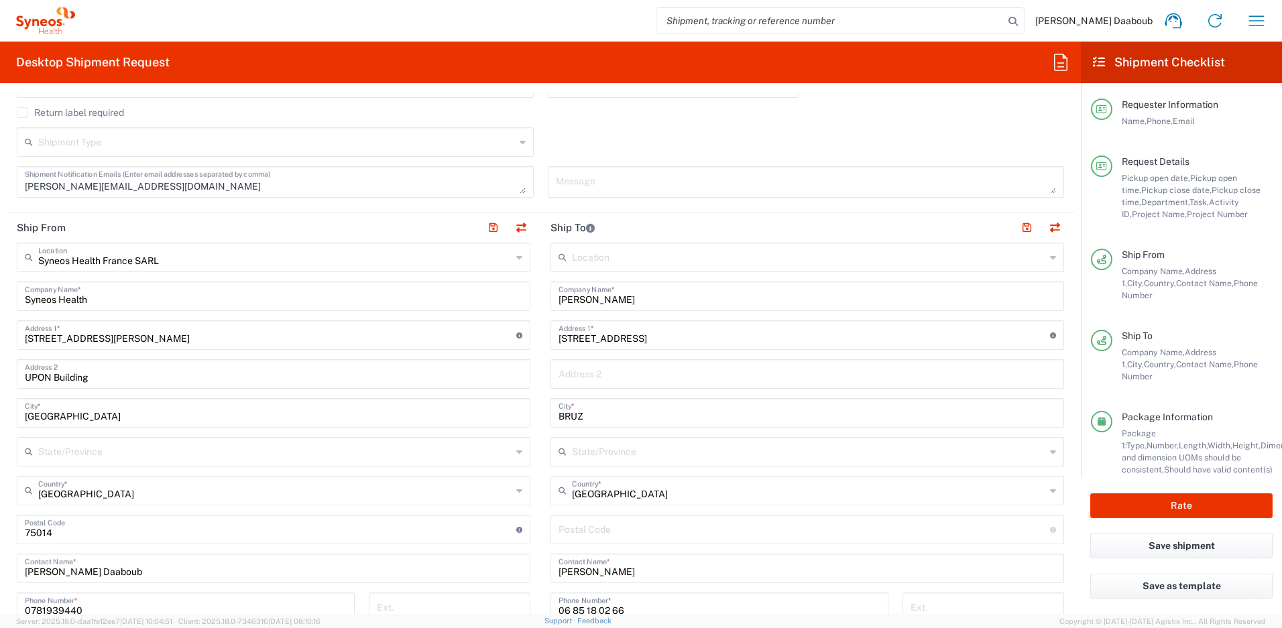
scroll to position [581, 0]
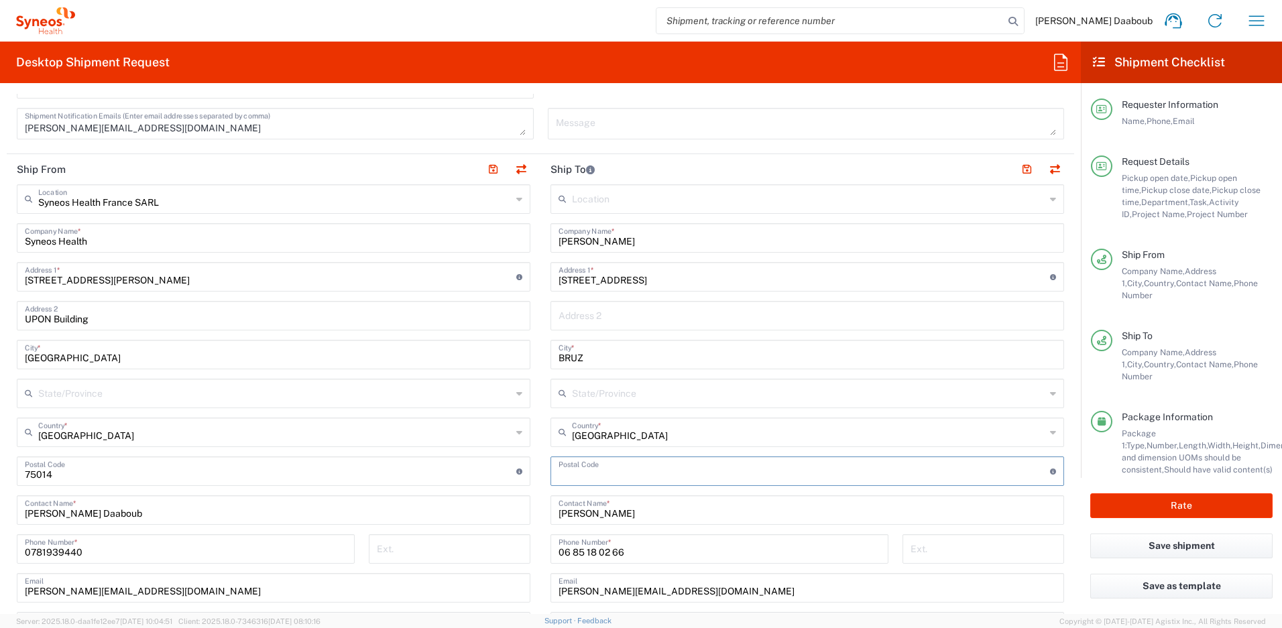
click at [600, 471] on input "undefined" at bounding box center [803, 470] width 491 height 23
paste input "35170"
type input "35170"
click at [1228, 499] on button "Rate" at bounding box center [1181, 505] width 182 height 25
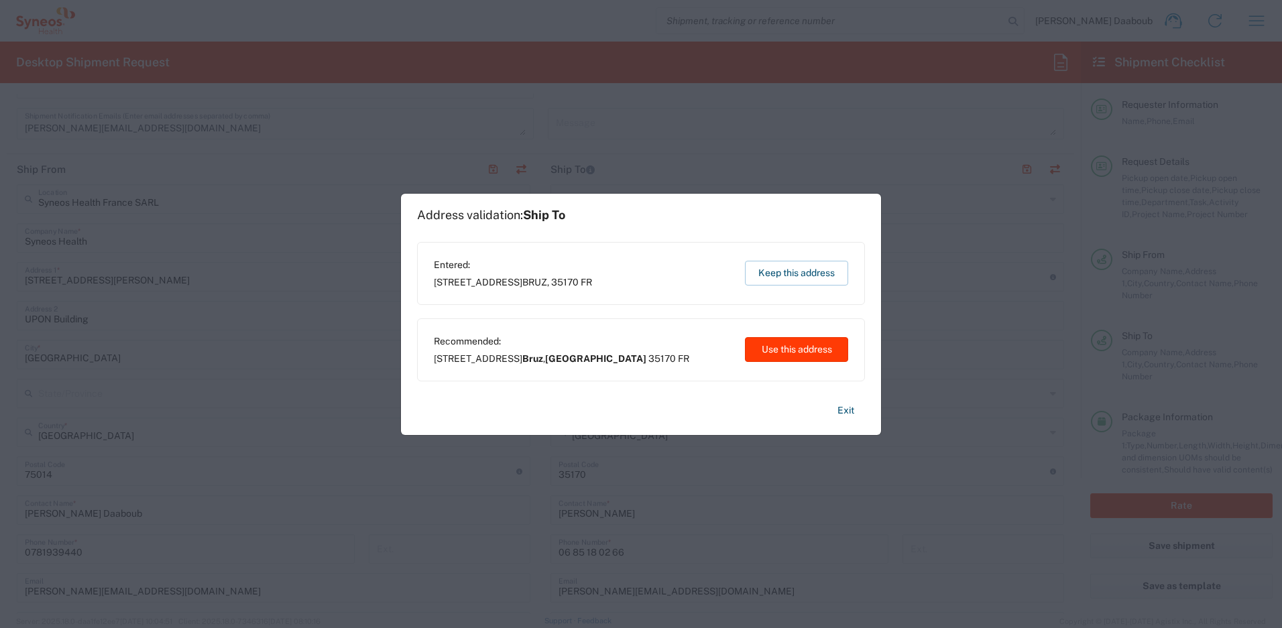
click at [827, 355] on button "Use this address" at bounding box center [796, 349] width 103 height 25
type input "Bruz"
type input "Bretagne"
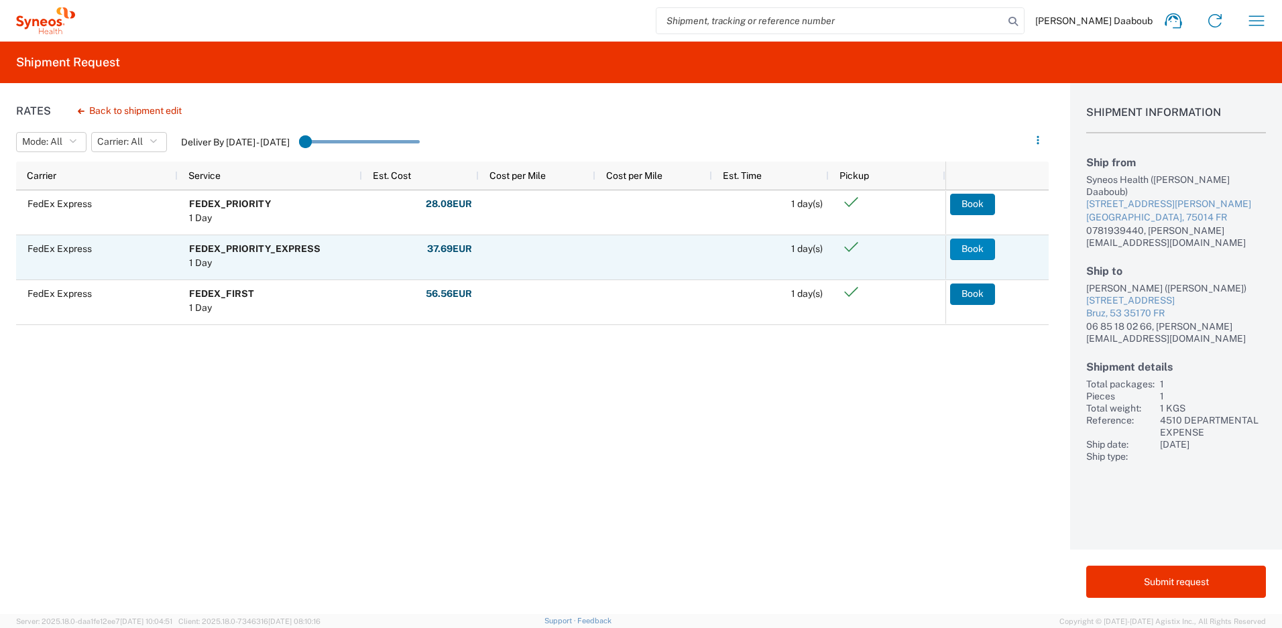
click at [978, 245] on button "Book" at bounding box center [972, 249] width 45 height 21
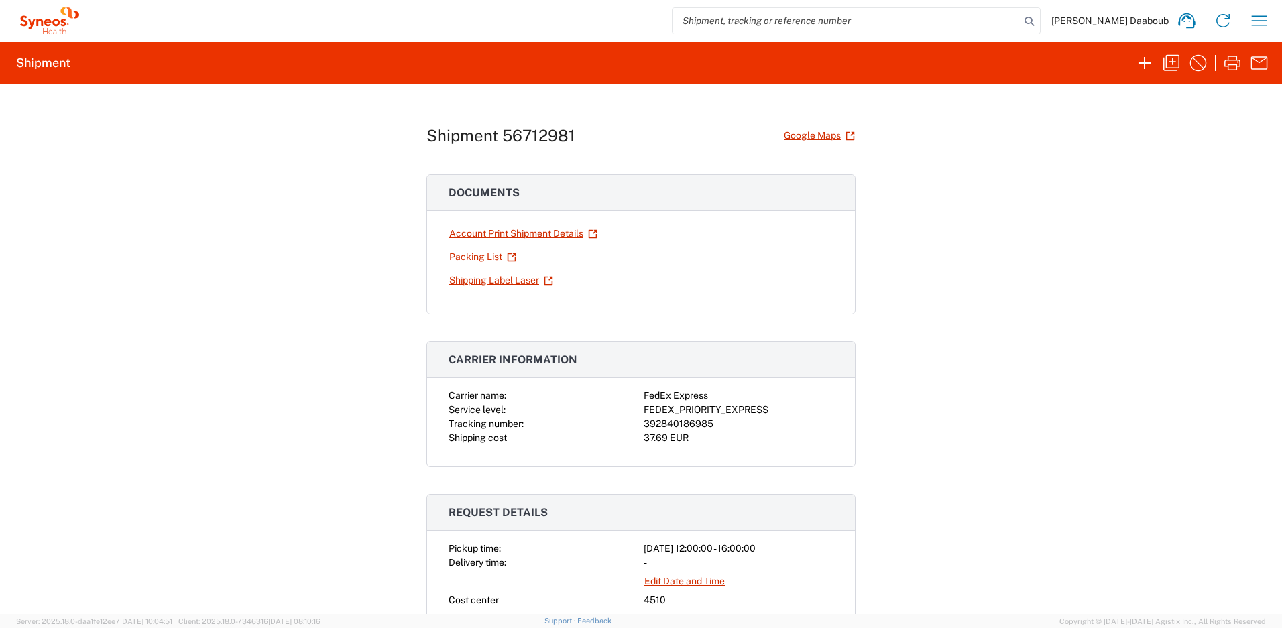
click at [692, 418] on div "392840186985" at bounding box center [739, 424] width 190 height 14
copy div "392840186985"
click at [489, 276] on link "Shipping Label Laser" at bounding box center [500, 280] width 105 height 23
